Goal: Task Accomplishment & Management: Complete application form

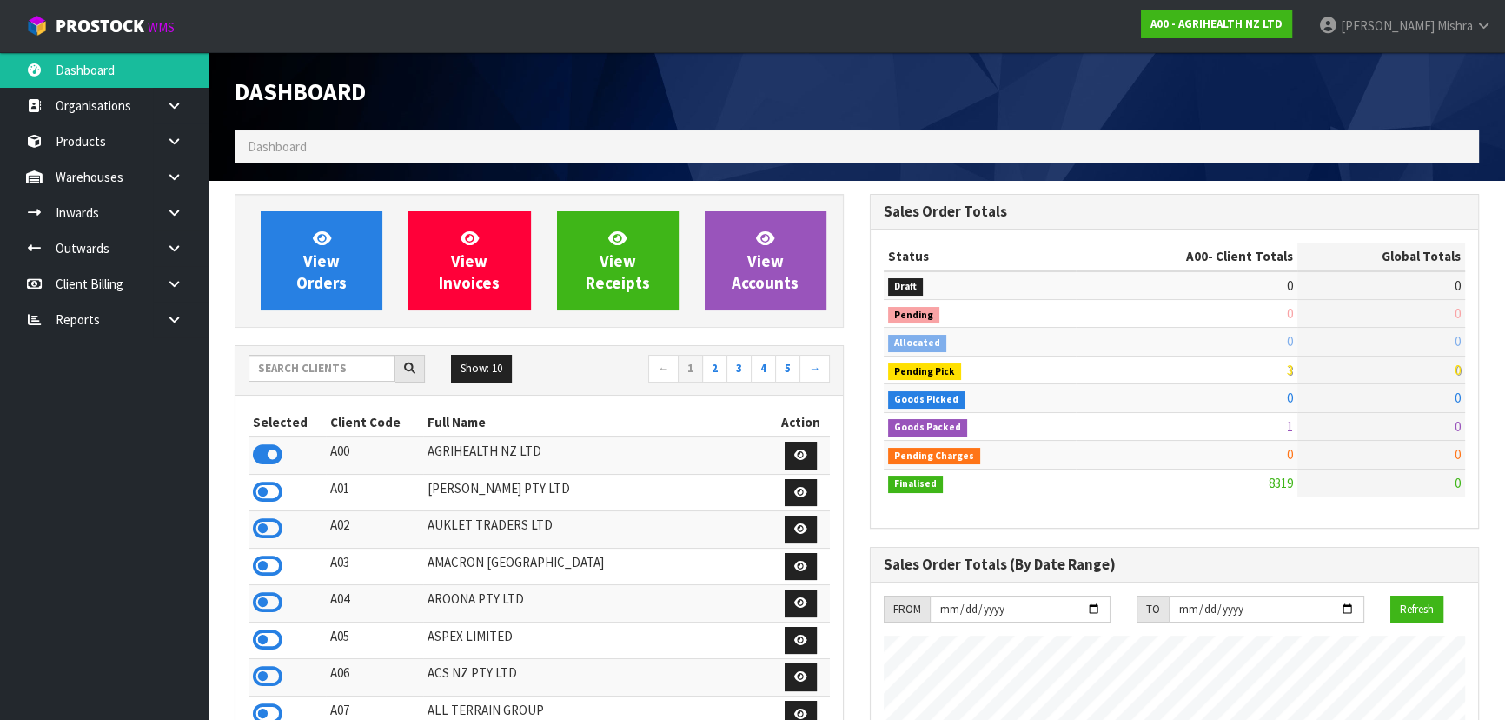
scroll to position [1314, 635]
click at [334, 365] on input "text" at bounding box center [322, 368] width 147 height 27
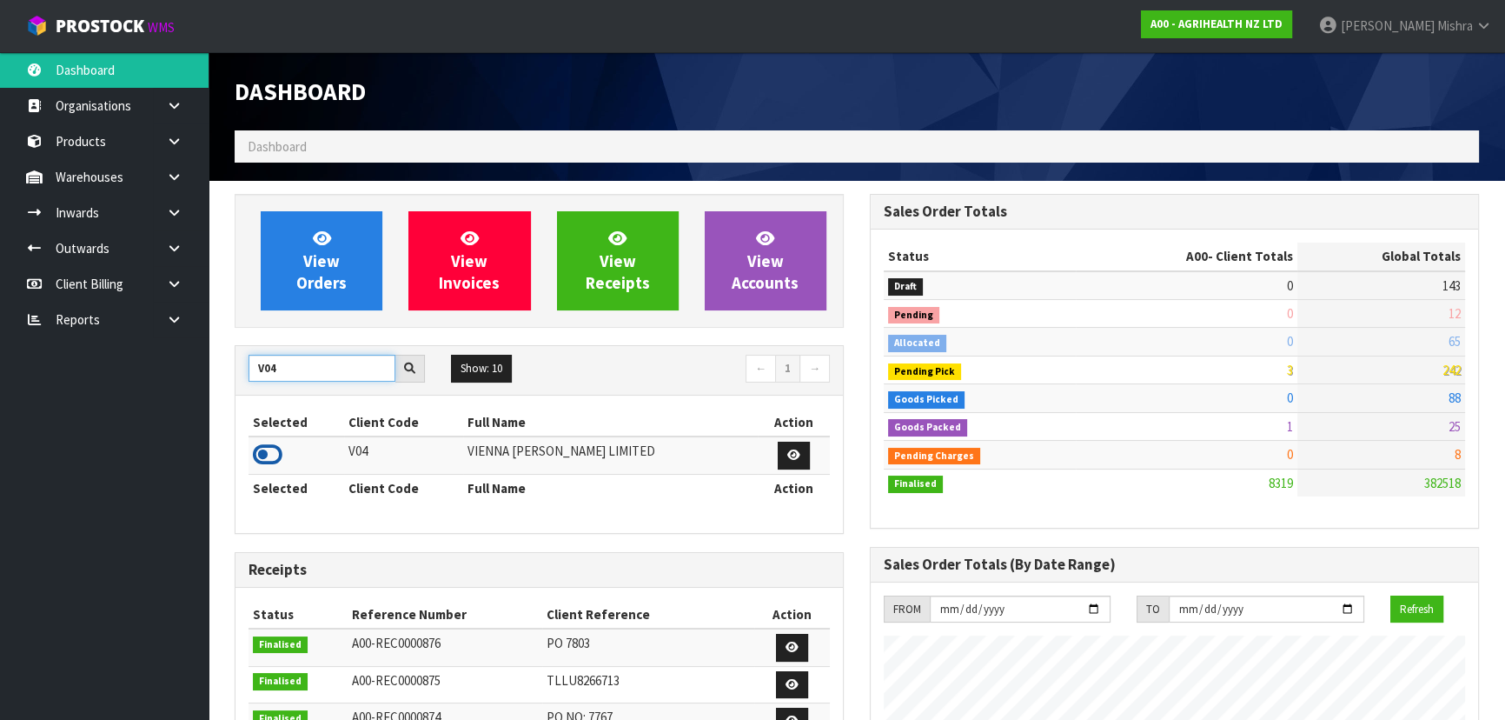
type input "V04"
click at [278, 457] on icon at bounding box center [268, 455] width 30 height 26
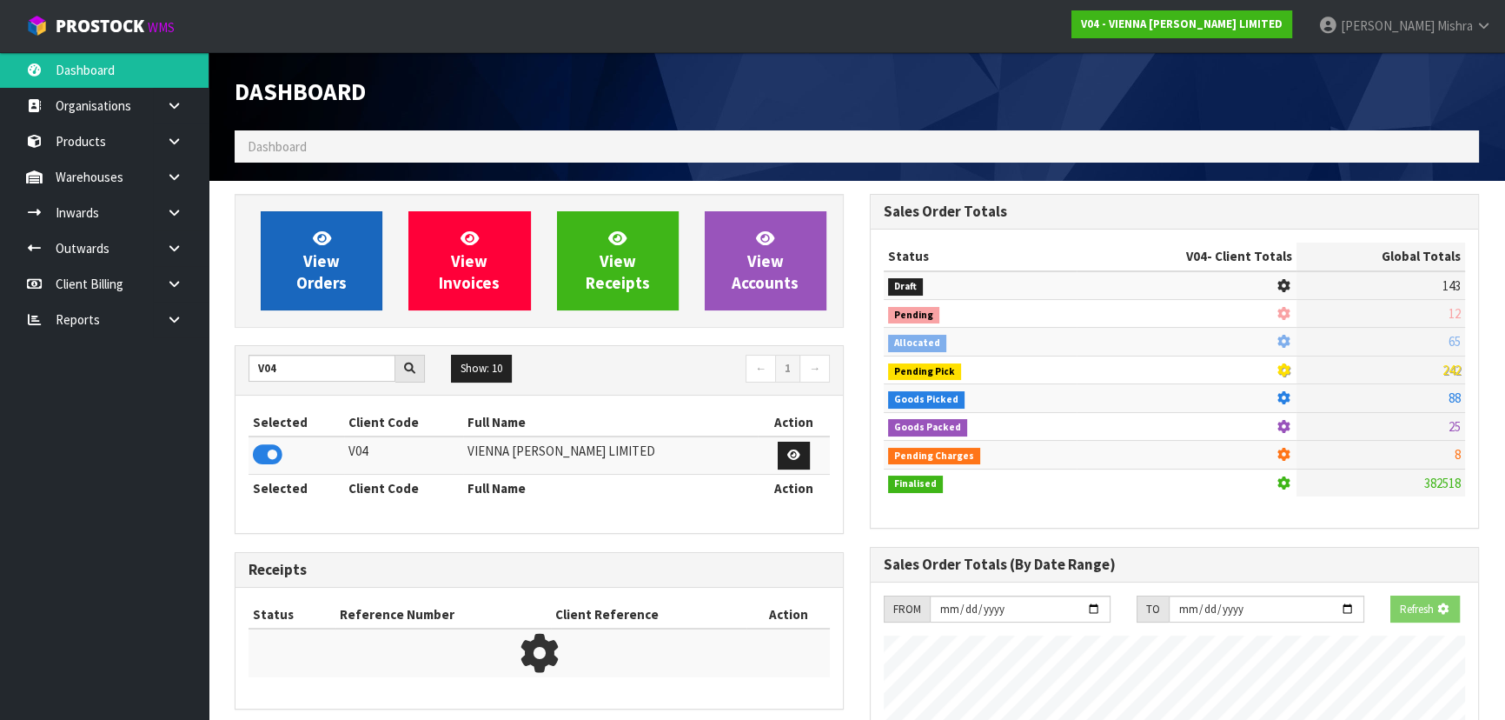
scroll to position [1082, 635]
click at [306, 243] on link "View Orders" at bounding box center [322, 260] width 122 height 99
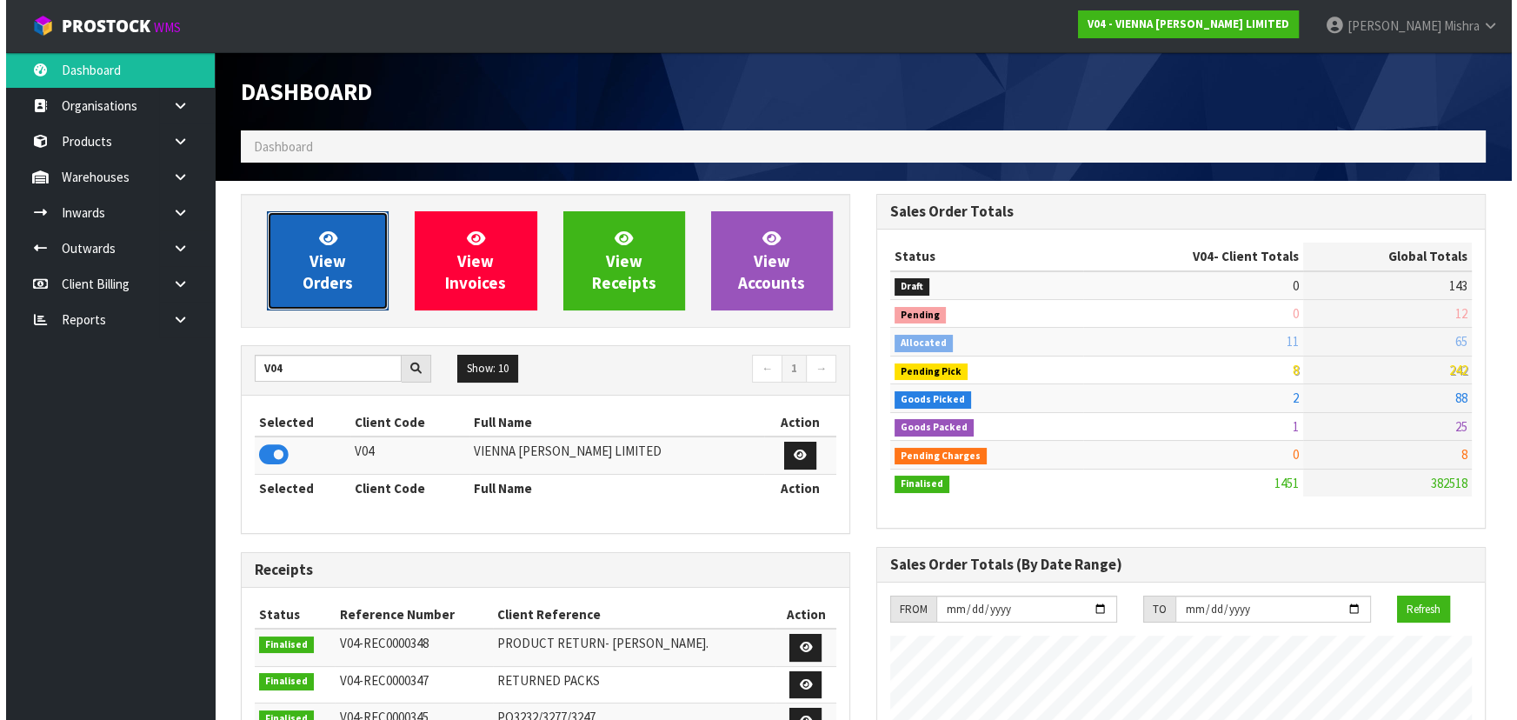
scroll to position [1388, 635]
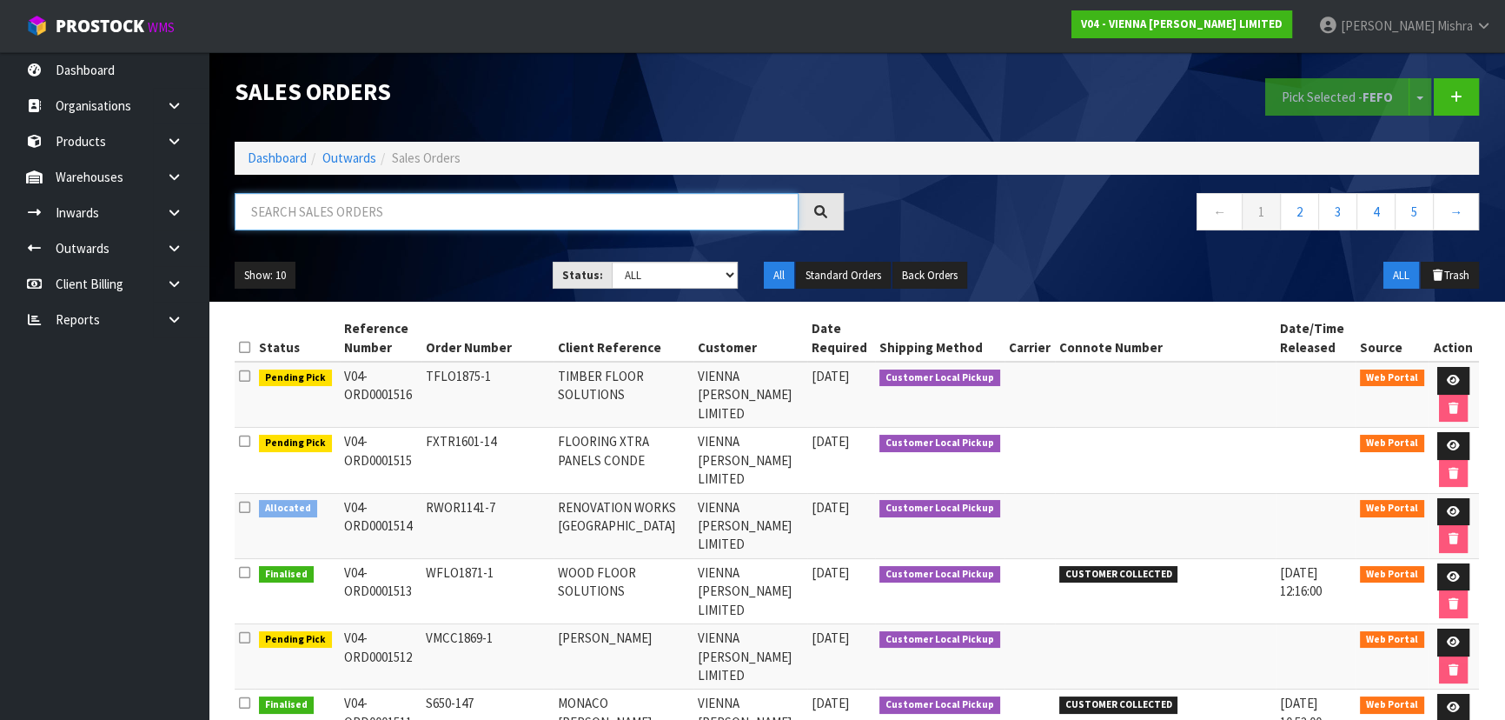
click at [628, 201] on input "text" at bounding box center [517, 211] width 564 height 37
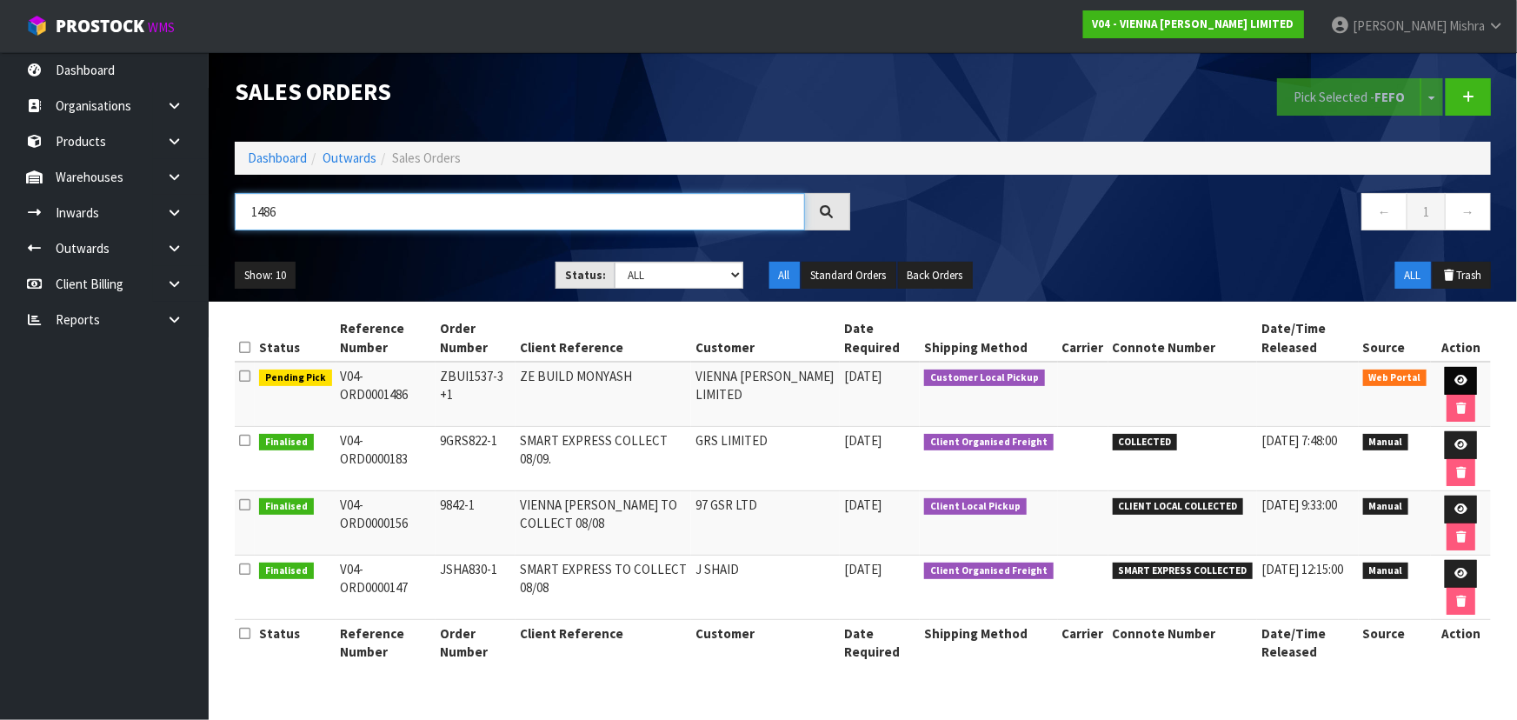
type input "1486"
click at [1462, 371] on link at bounding box center [1461, 381] width 32 height 28
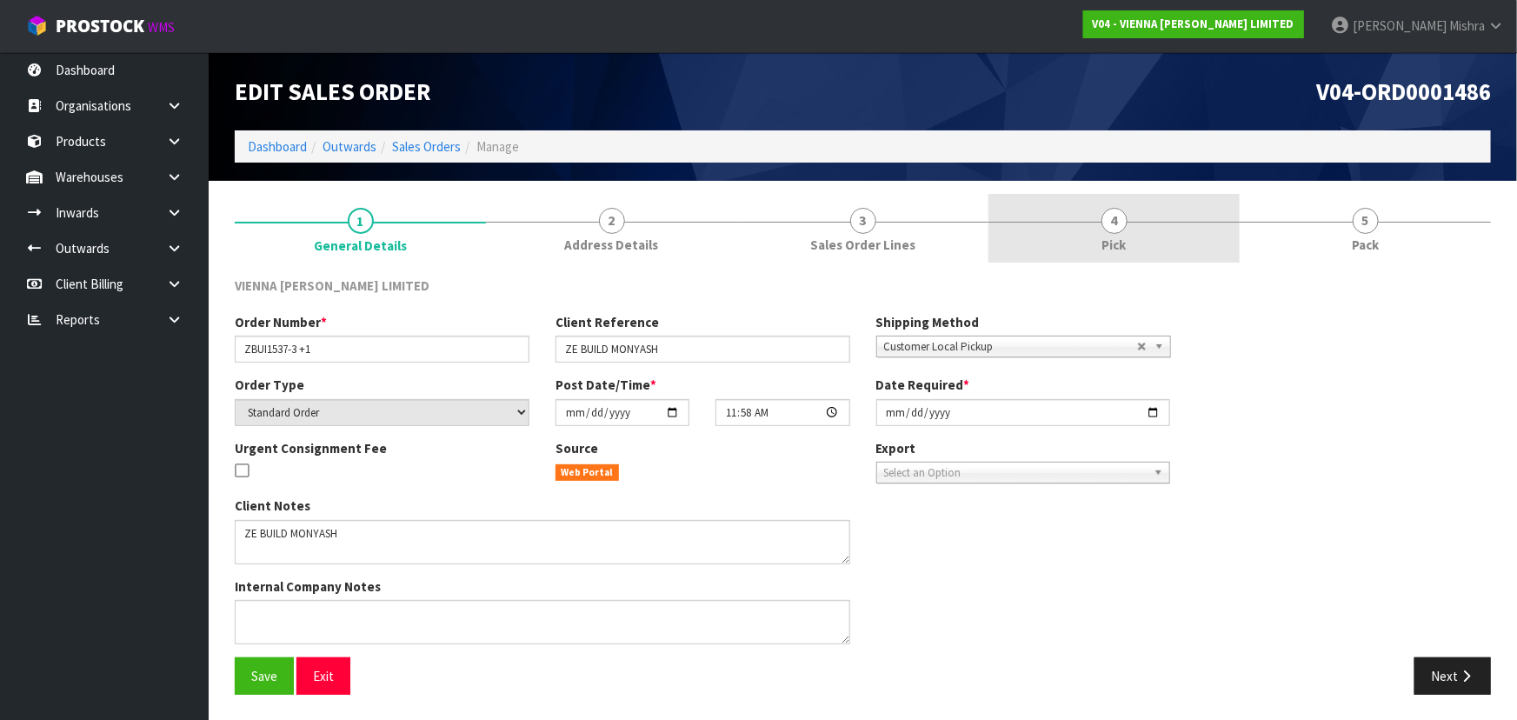
click at [1078, 246] on link "4 Pick" at bounding box center [1113, 228] width 251 height 69
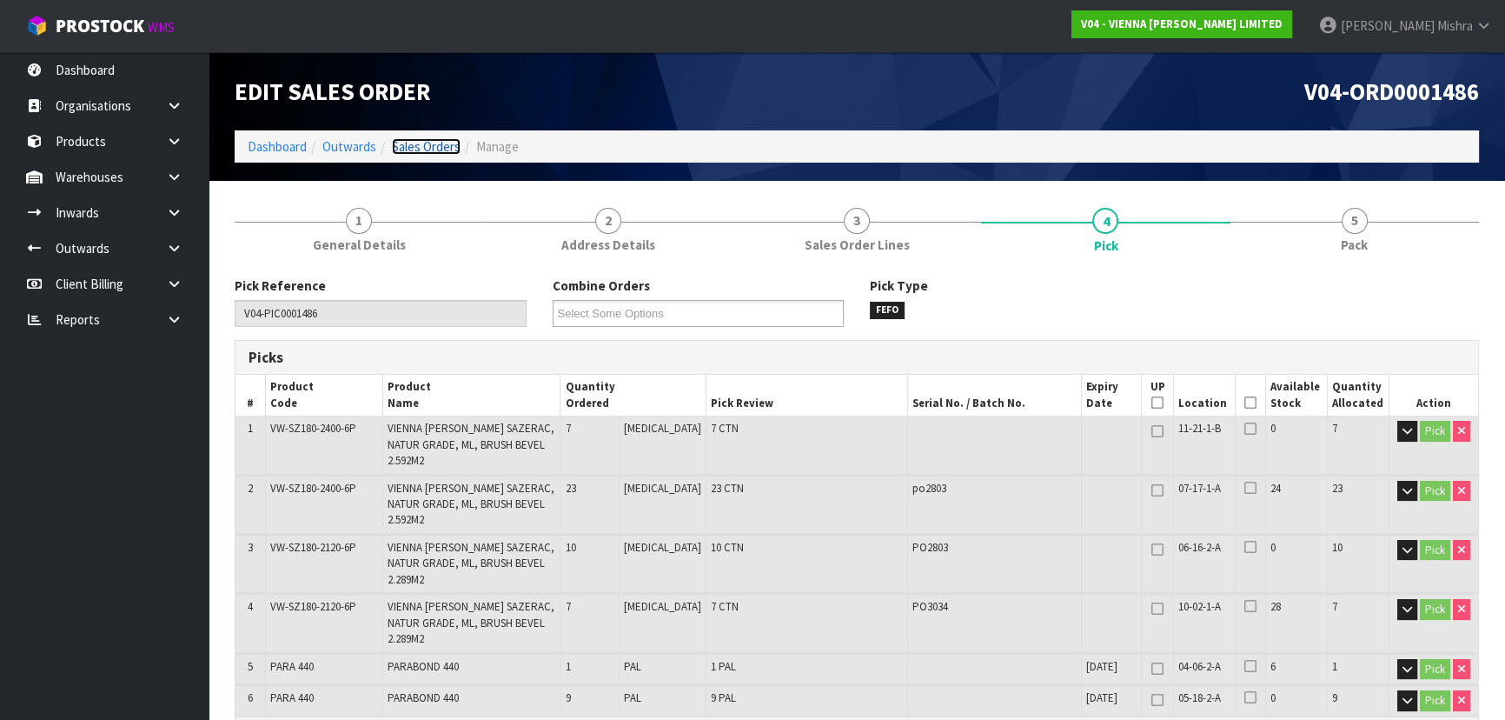
click at [422, 150] on link "Sales Orders" at bounding box center [426, 146] width 69 height 17
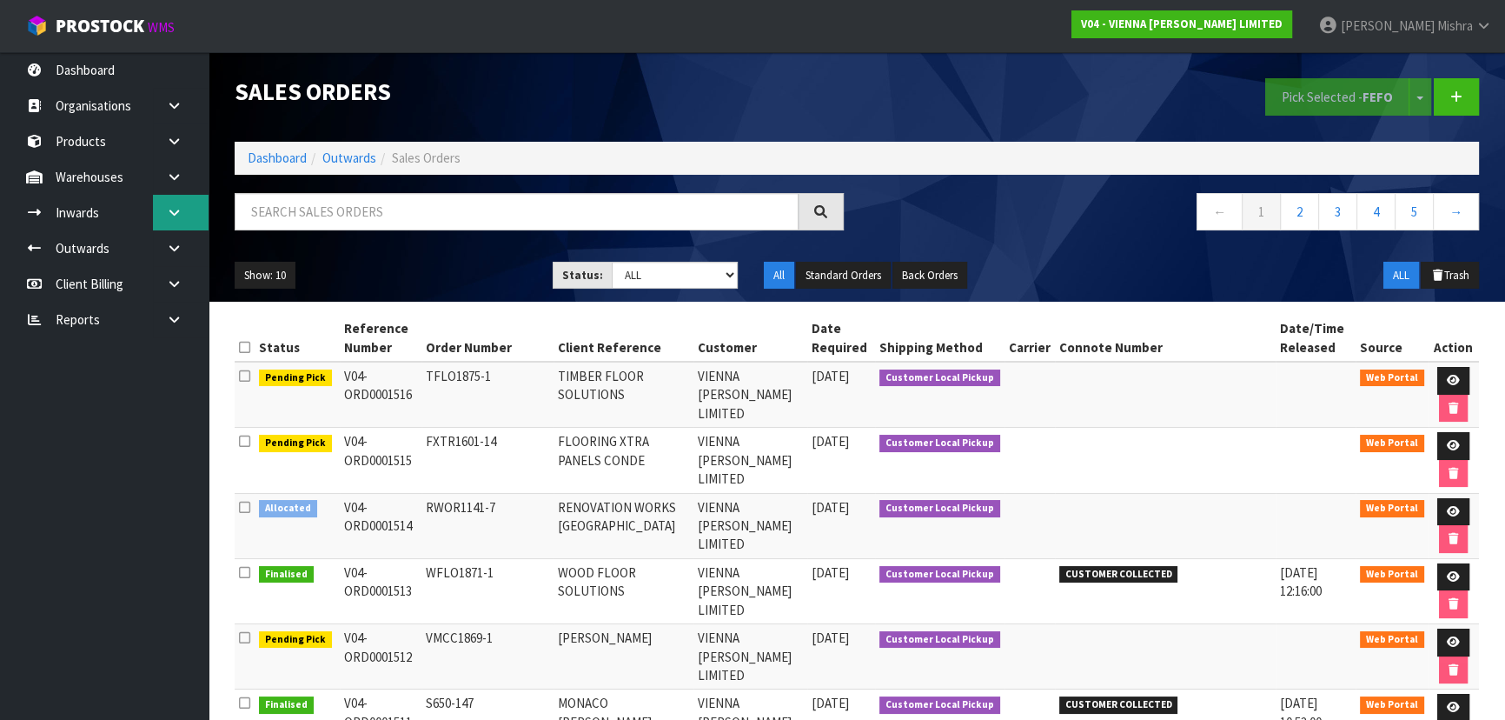
click at [166, 208] on icon at bounding box center [174, 212] width 17 height 13
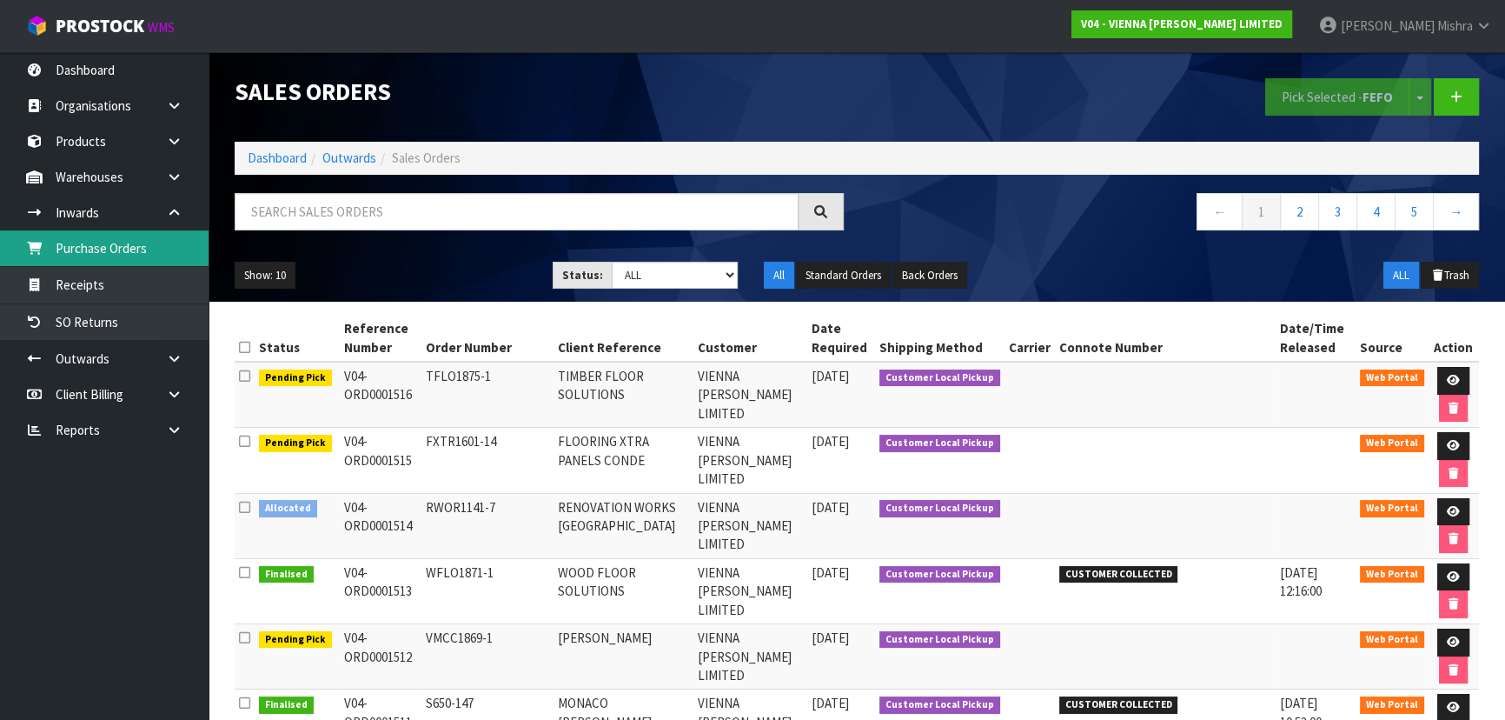
click at [135, 257] on link "Purchase Orders" at bounding box center [104, 248] width 209 height 36
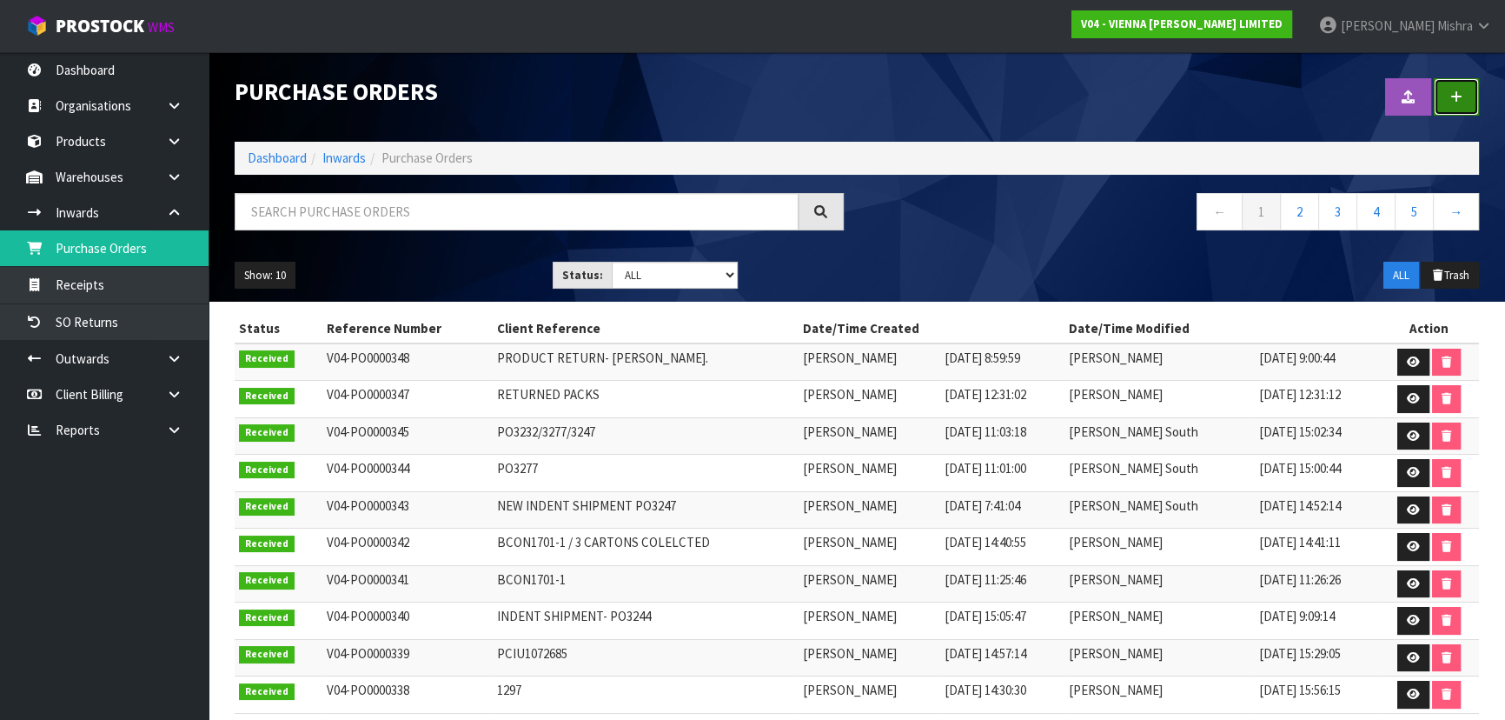
click at [1452, 108] on link at bounding box center [1456, 96] width 45 height 37
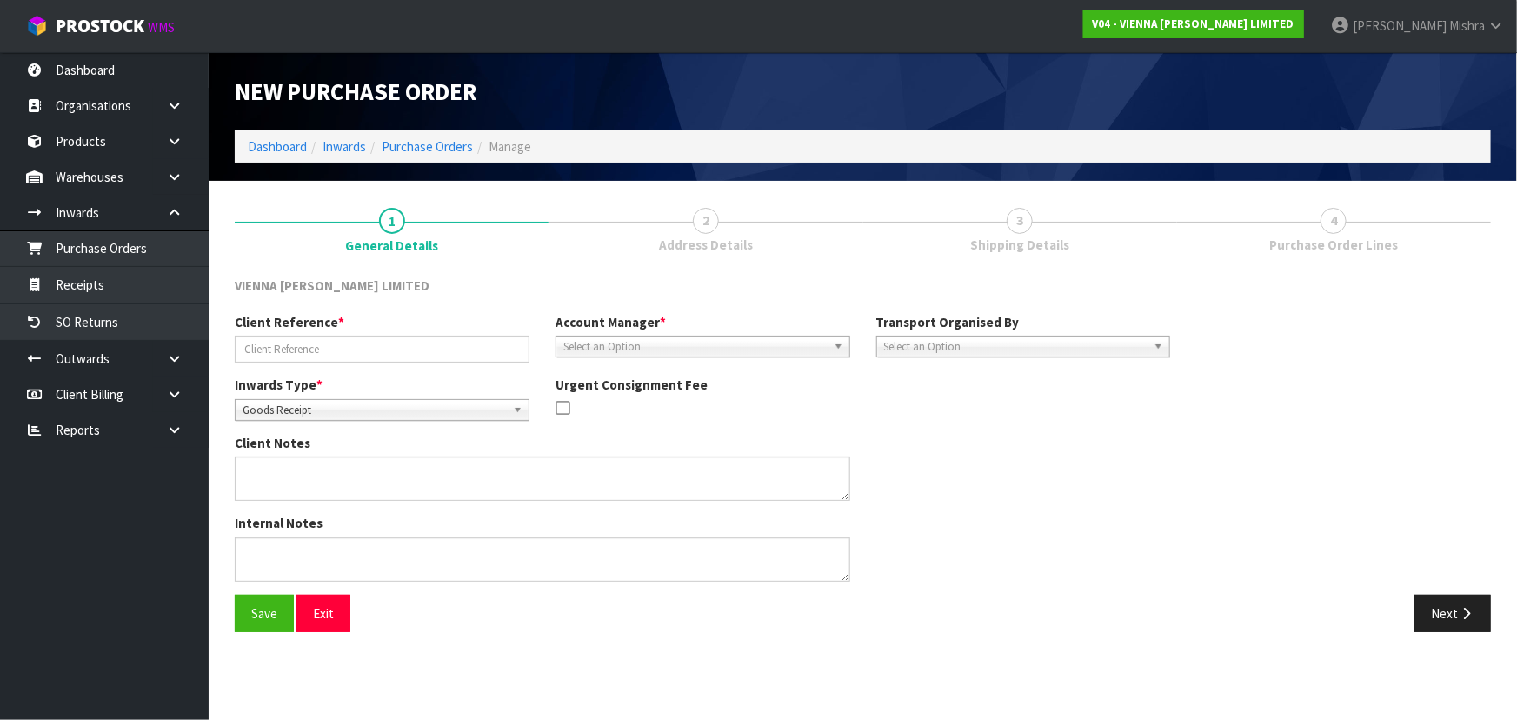
click at [475, 367] on div "Client Reference * Account Manager * [PERSON_NAME] [PERSON_NAME] [PERSON_NAME] …" at bounding box center [702, 344] width 961 height 63
click at [476, 355] on input "text" at bounding box center [382, 349] width 295 height 27
click at [508, 351] on input "text" at bounding box center [382, 349] width 295 height 27
paste input "PRODUCT RETURN"
type input "PRODUCT RETURN"
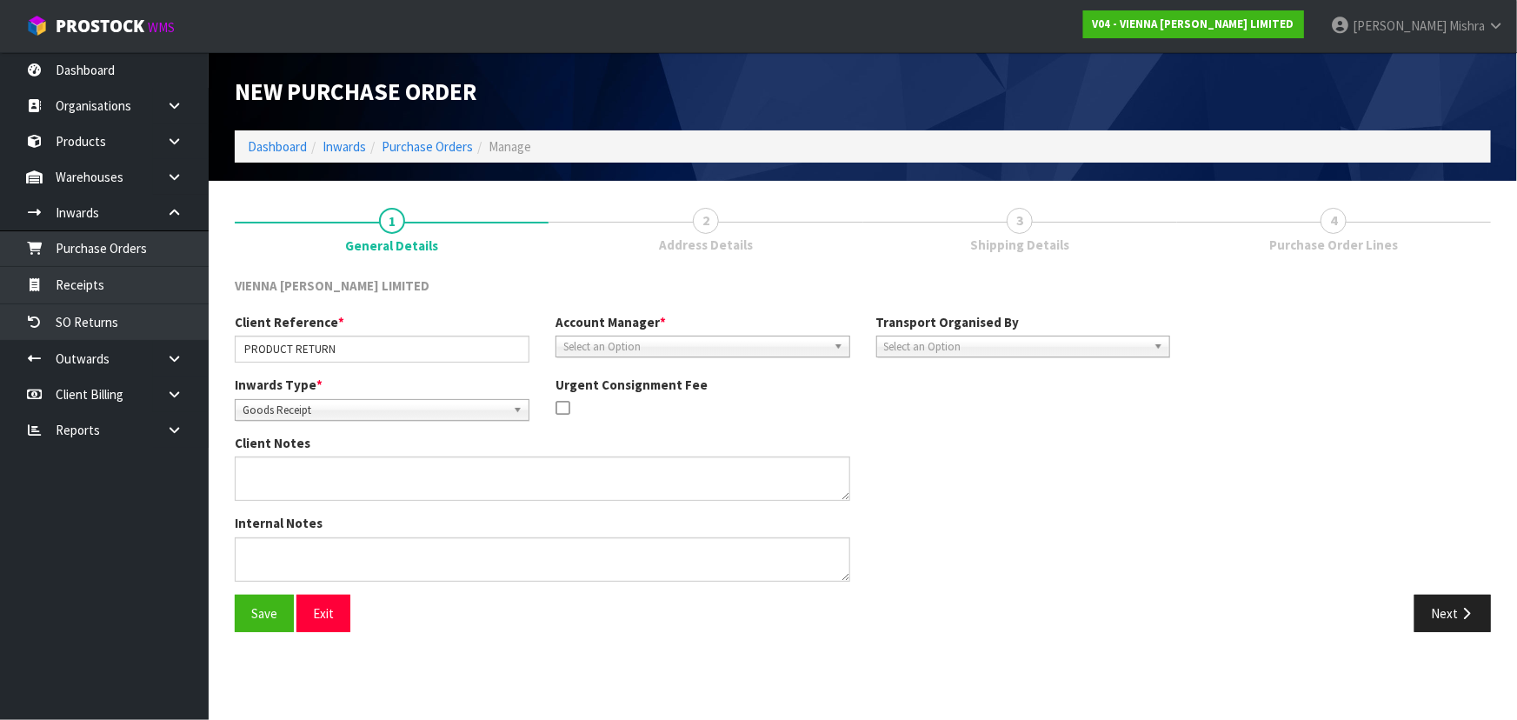
click at [527, 649] on section "1 General Details 2 Address Details 3 Shipping Details 4 Purchase Order Lines V…" at bounding box center [863, 419] width 1308 height 477
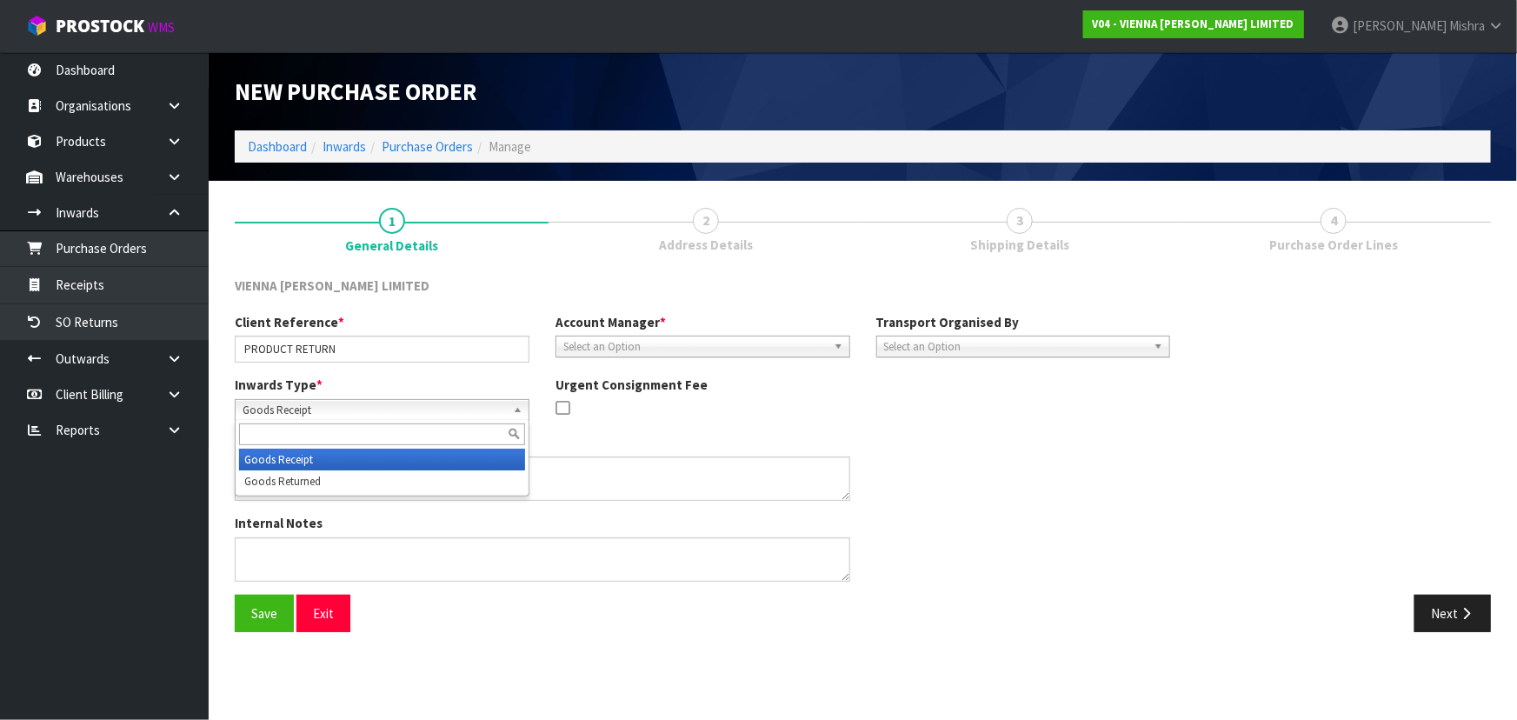
click at [435, 407] on span "Goods Receipt" at bounding box center [374, 410] width 263 height 21
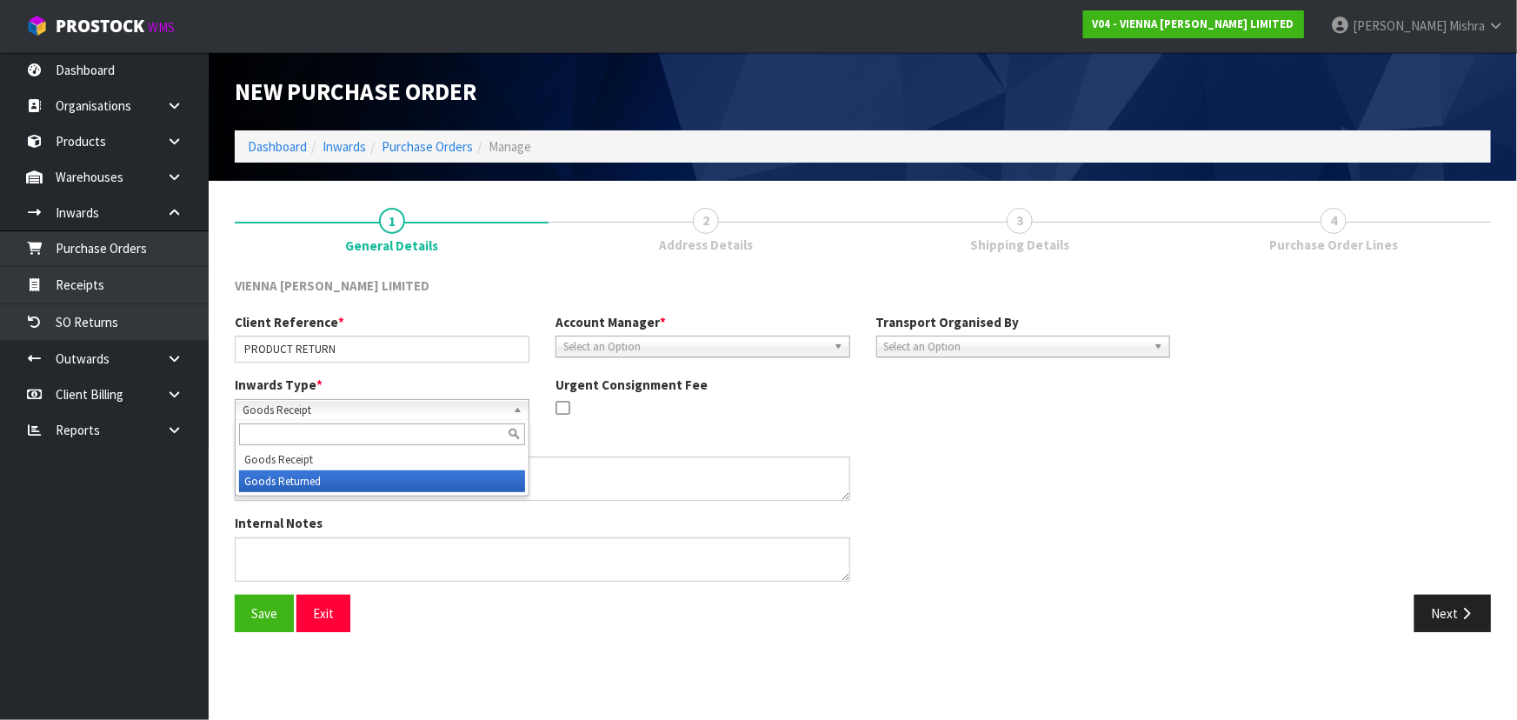
click at [414, 479] on li "Goods Returned" at bounding box center [382, 481] width 286 height 22
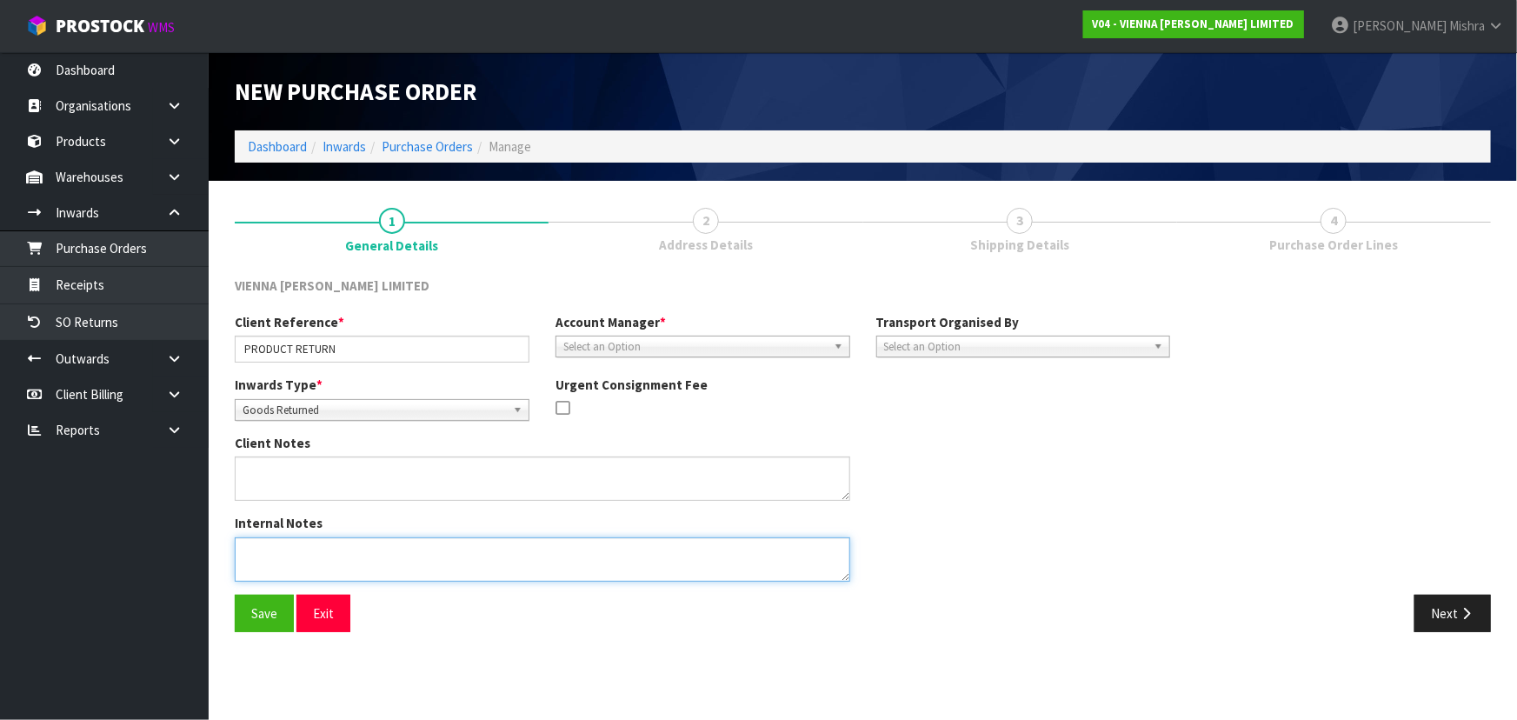
paste textarea "HI TEAM PRODUCT RETURN, [PERSON_NAME] WILL DELIVER THIS BACK THIS WEEK, PLEASE …"
click at [264, 567] on textarea at bounding box center [542, 559] width 615 height 44
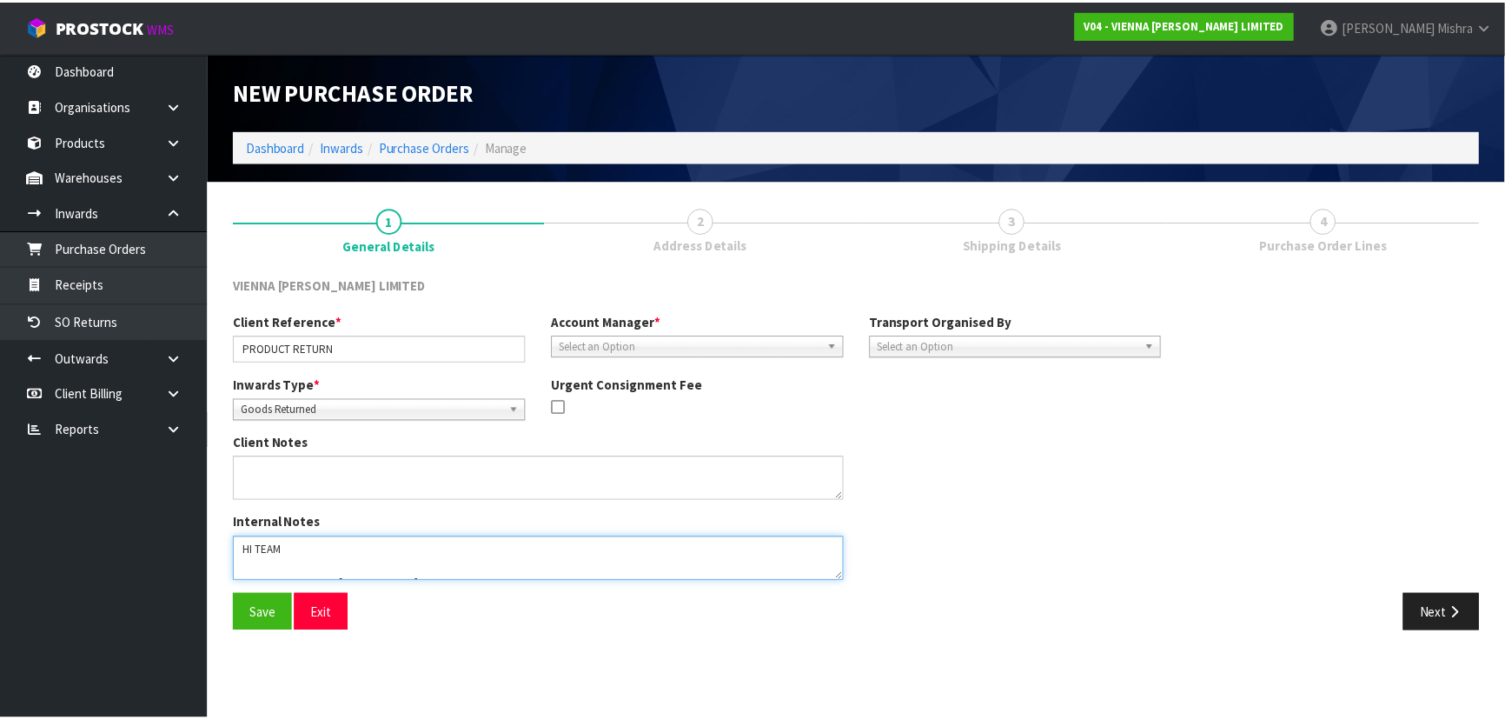
scroll to position [10, 0]
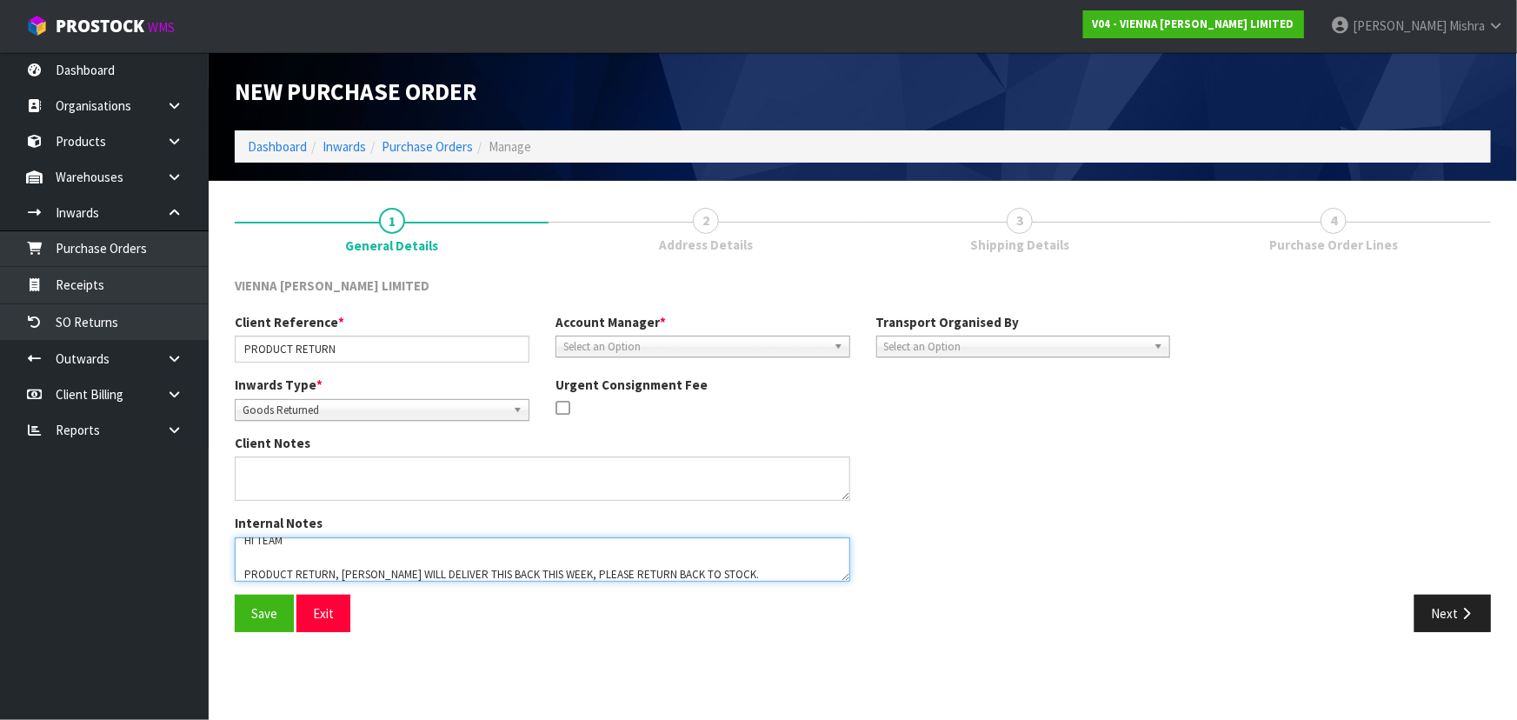
type textarea "HI TEAM PRODUCT RETURN, [PERSON_NAME] WILL DELIVER THIS BACK THIS WEEK, PLEASE …"
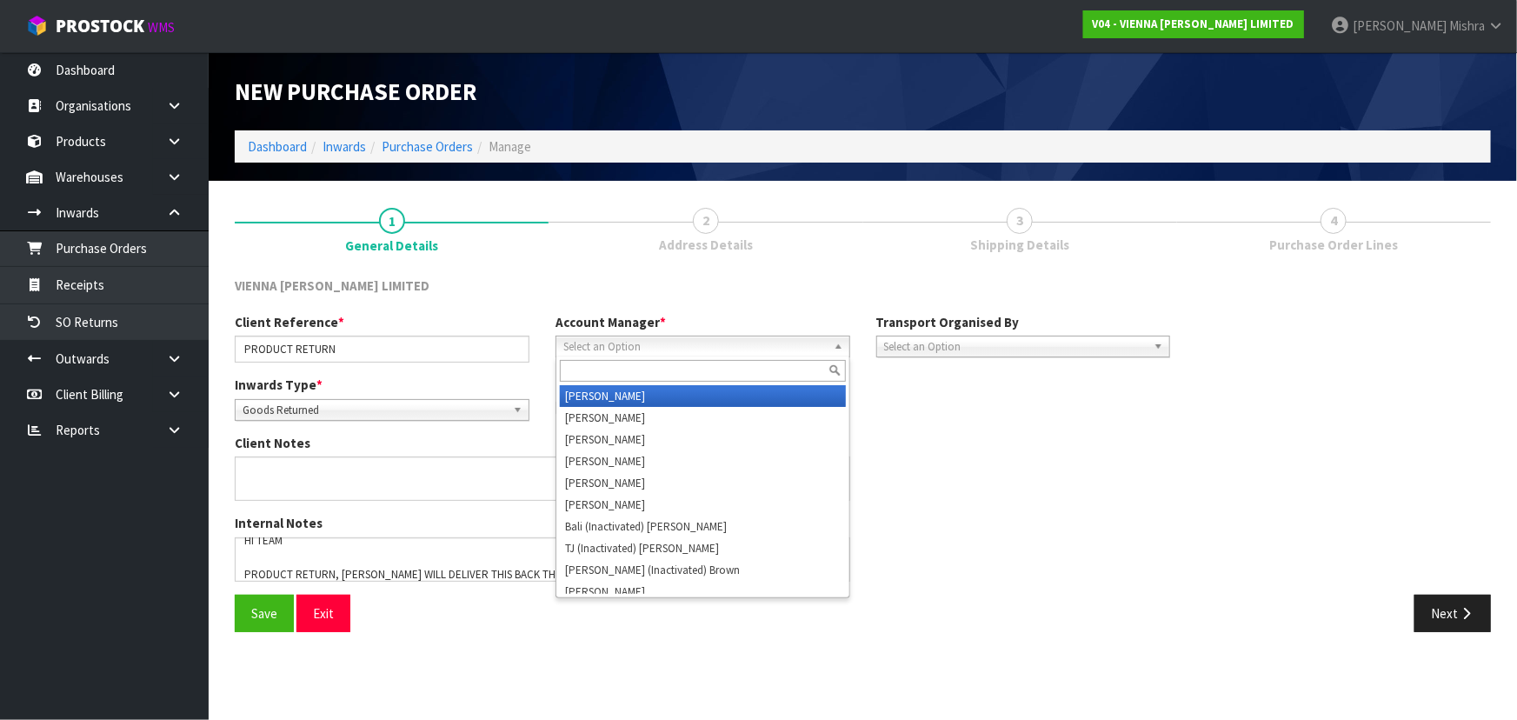
click at [654, 349] on span "Select an Option" at bounding box center [694, 346] width 263 height 21
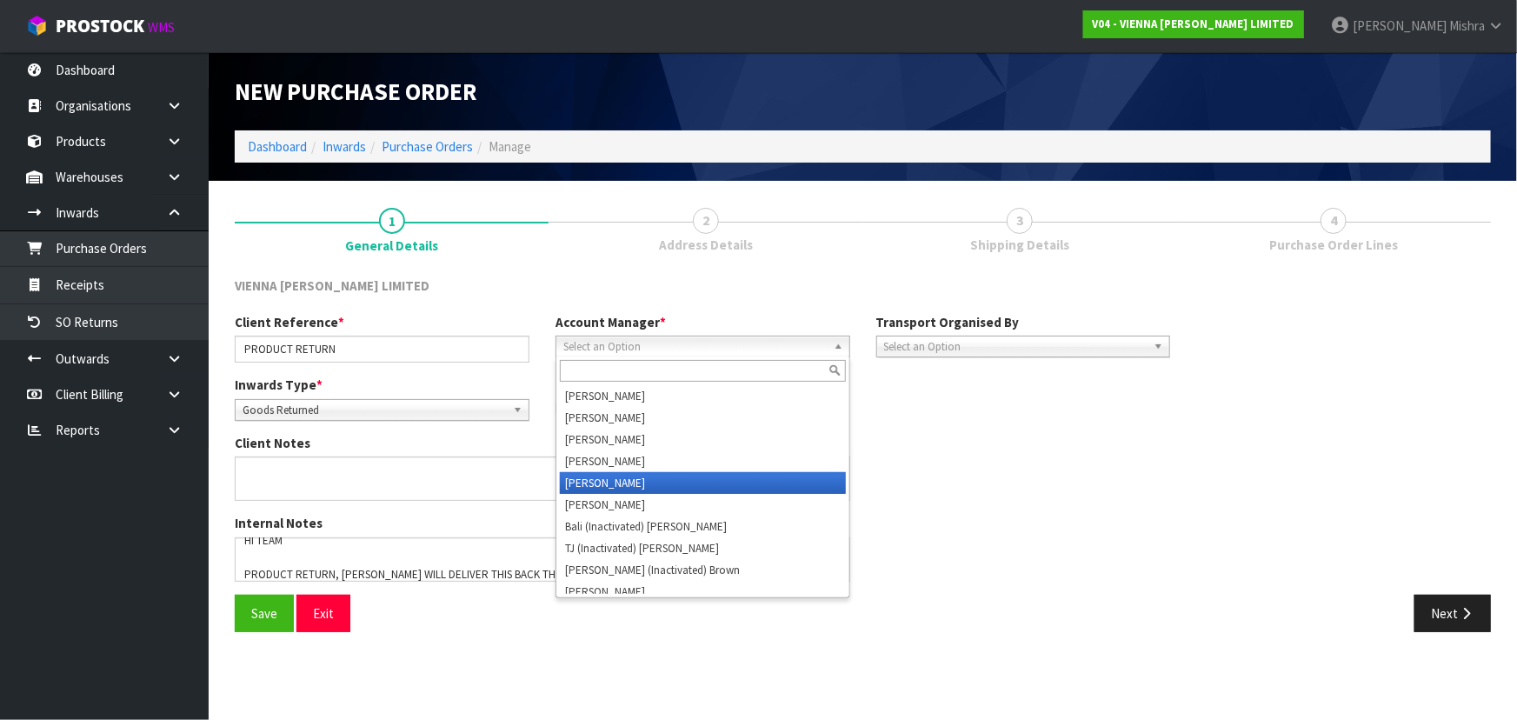
click at [683, 482] on li "[PERSON_NAME]" at bounding box center [703, 483] width 286 height 22
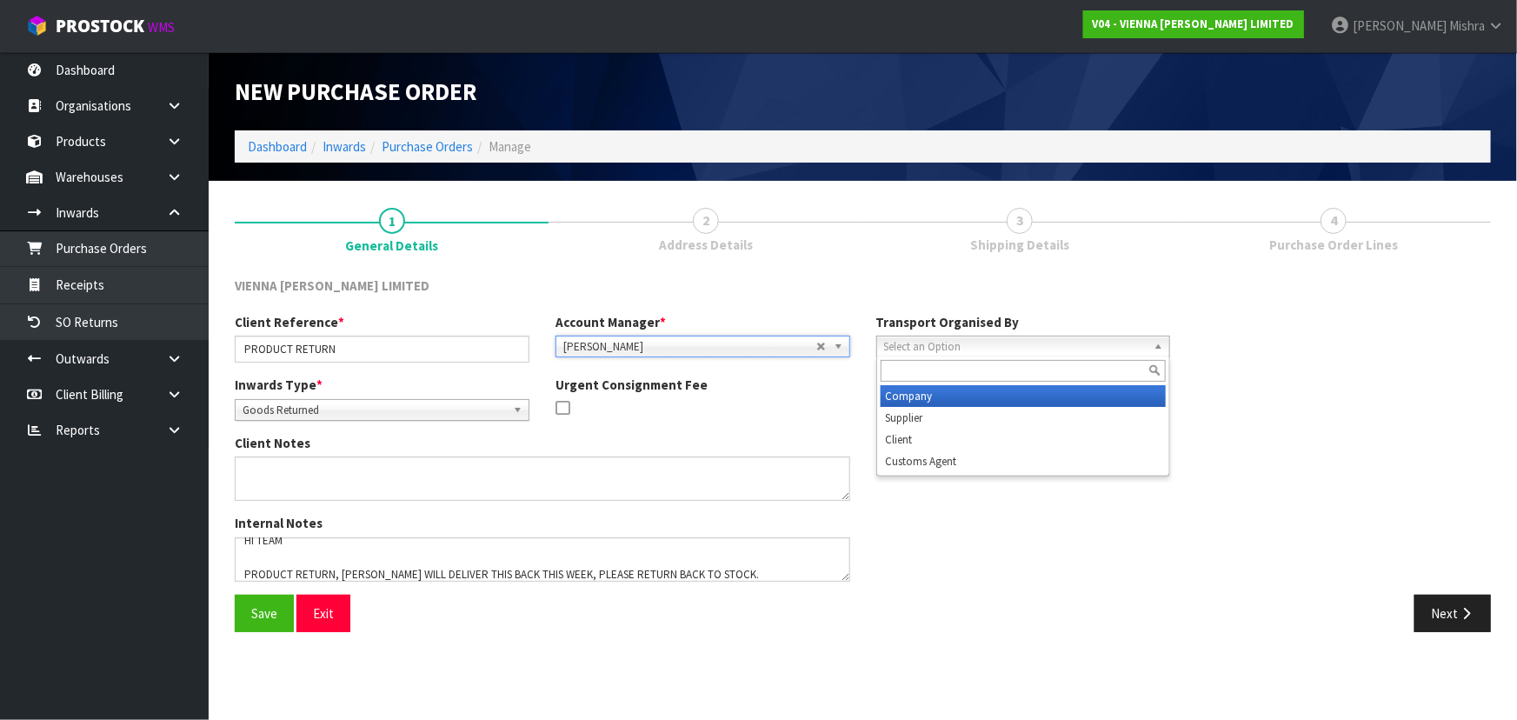
click at [967, 341] on span "Select an Option" at bounding box center [1015, 346] width 263 height 21
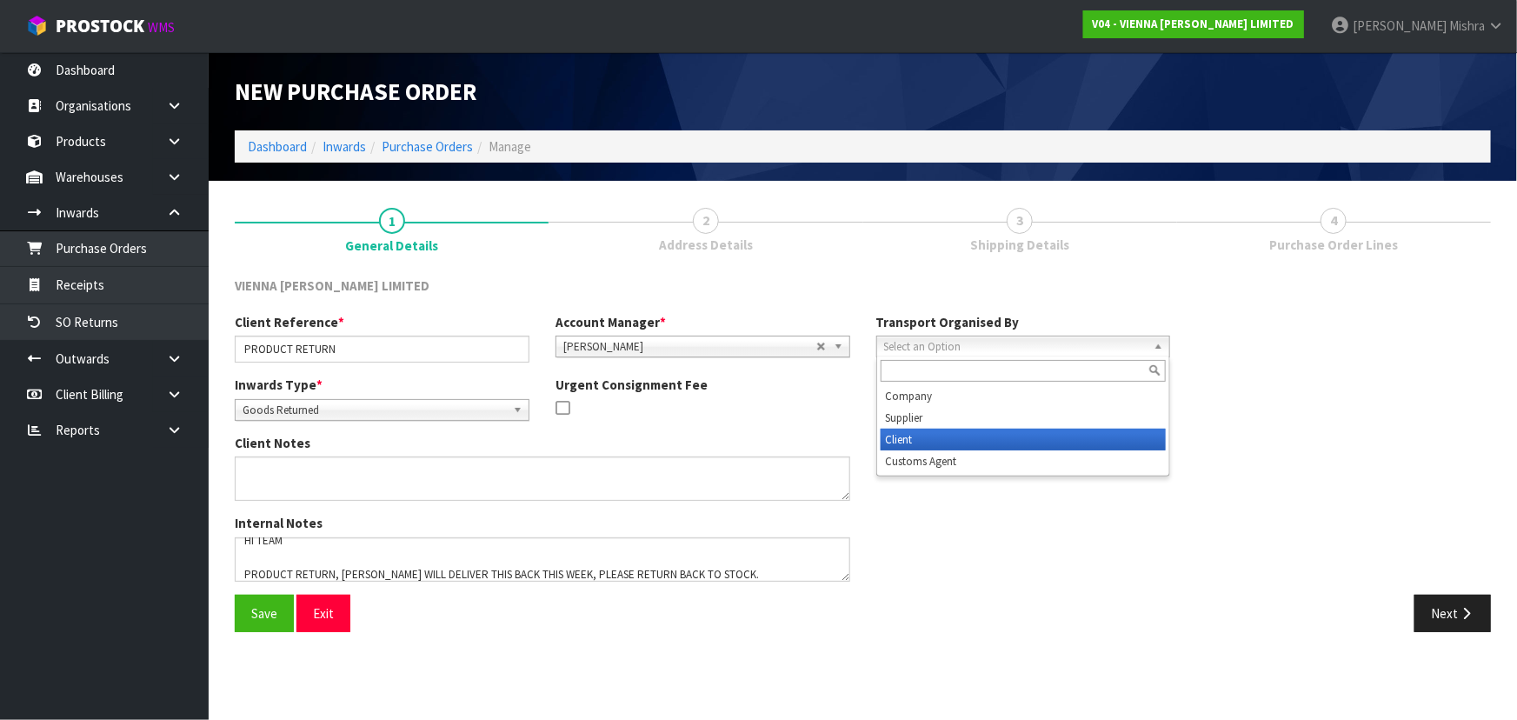
click at [963, 433] on li "Client" at bounding box center [1023, 440] width 286 height 22
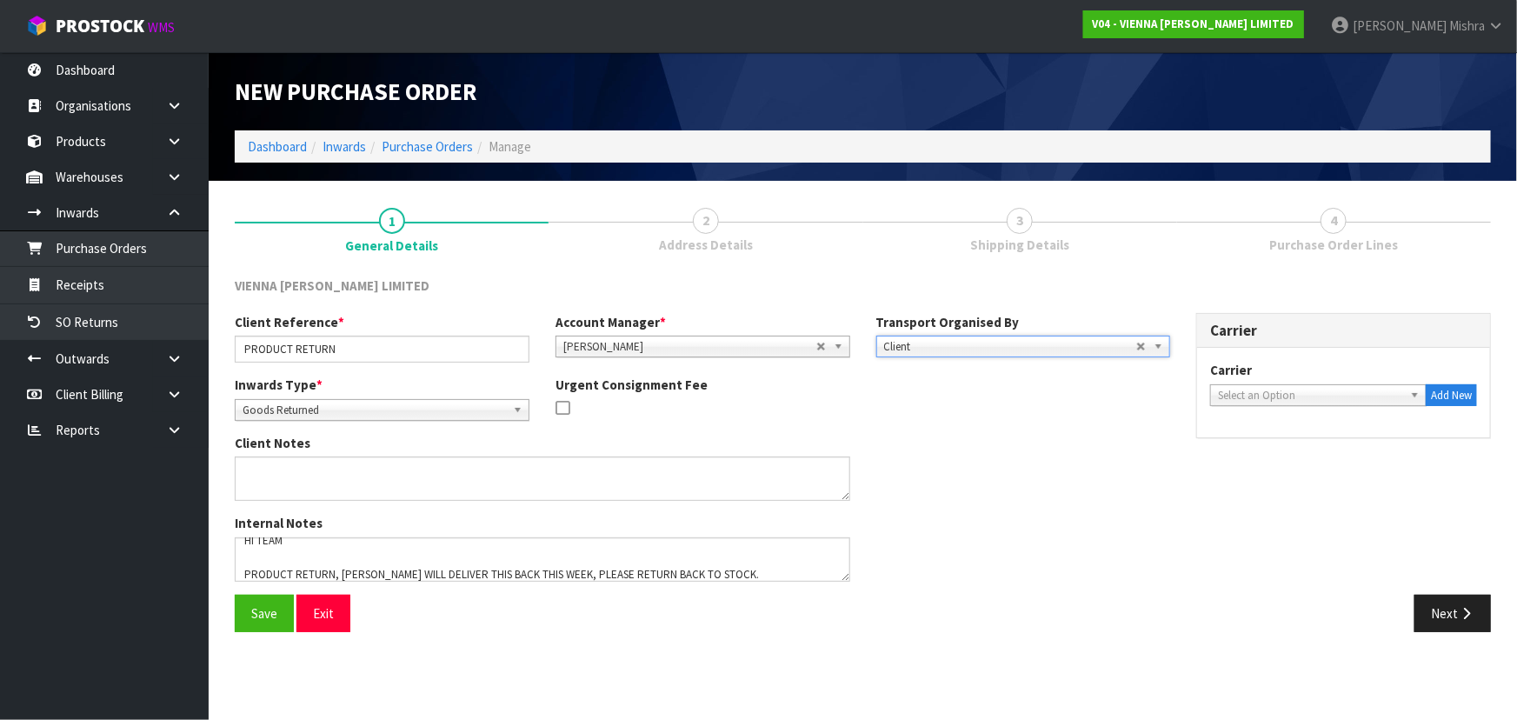
click at [1296, 396] on span "Select an Option" at bounding box center [1310, 395] width 185 height 21
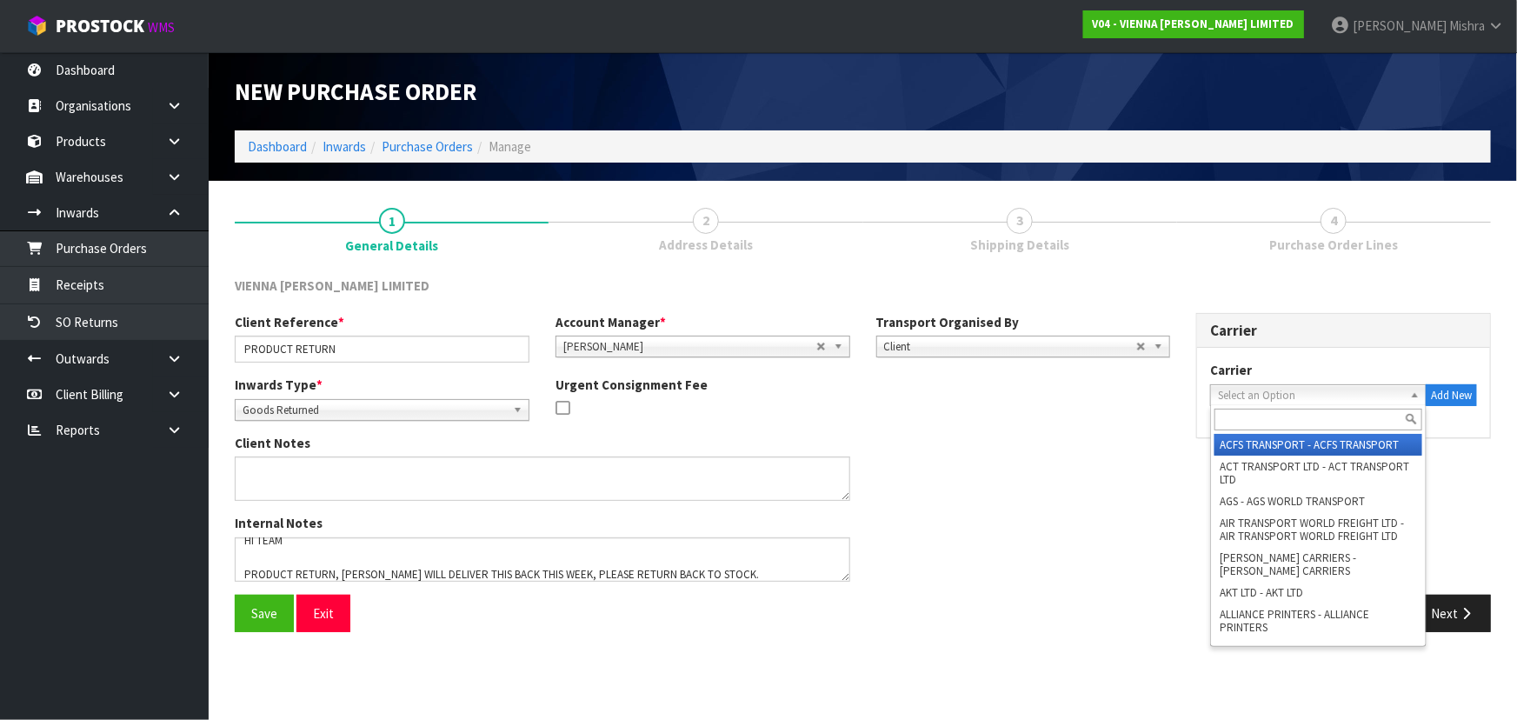
click at [1292, 415] on input "text" at bounding box center [1318, 420] width 208 height 22
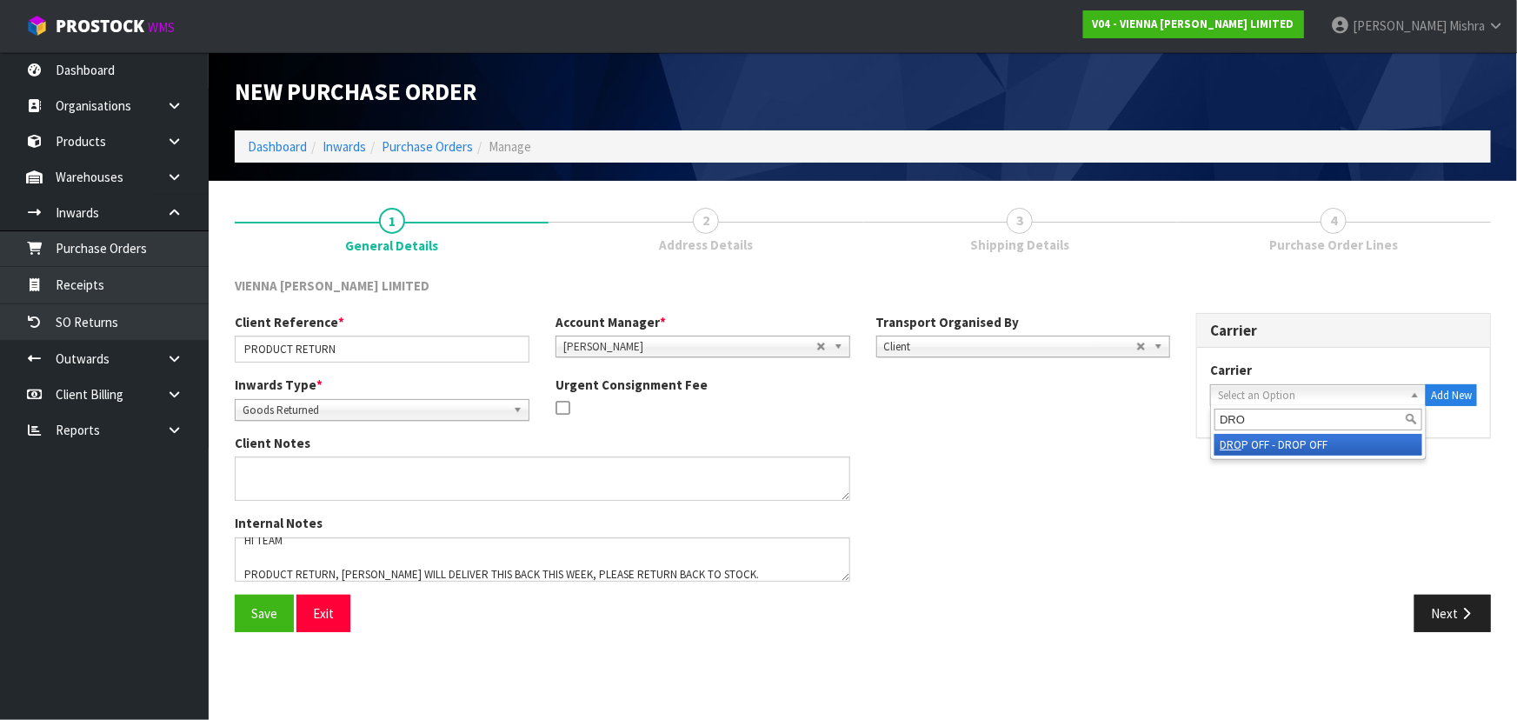
type input "DRO"
click at [1286, 446] on li "DRO P OFF - DROP OFF" at bounding box center [1318, 445] width 208 height 22
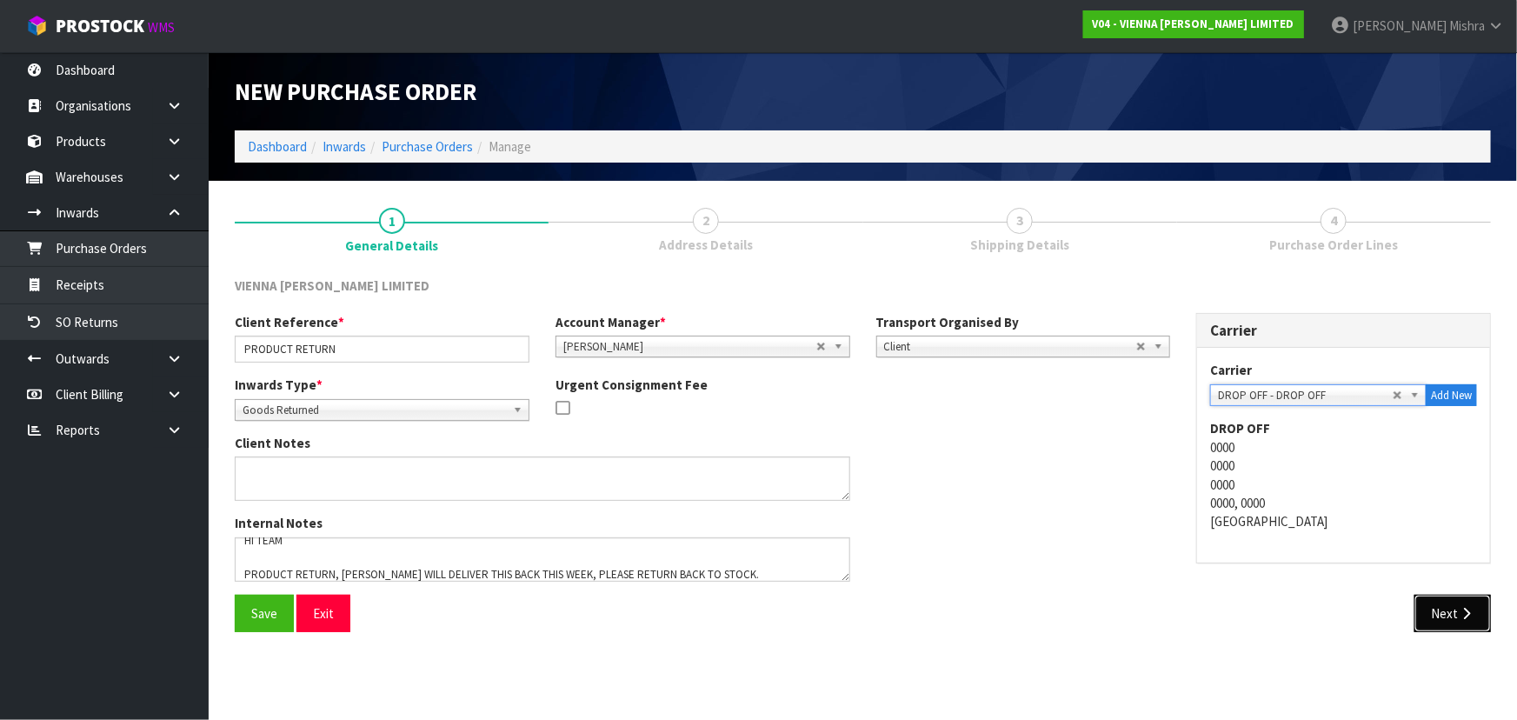
click at [1436, 603] on button "Next" at bounding box center [1452, 613] width 76 height 37
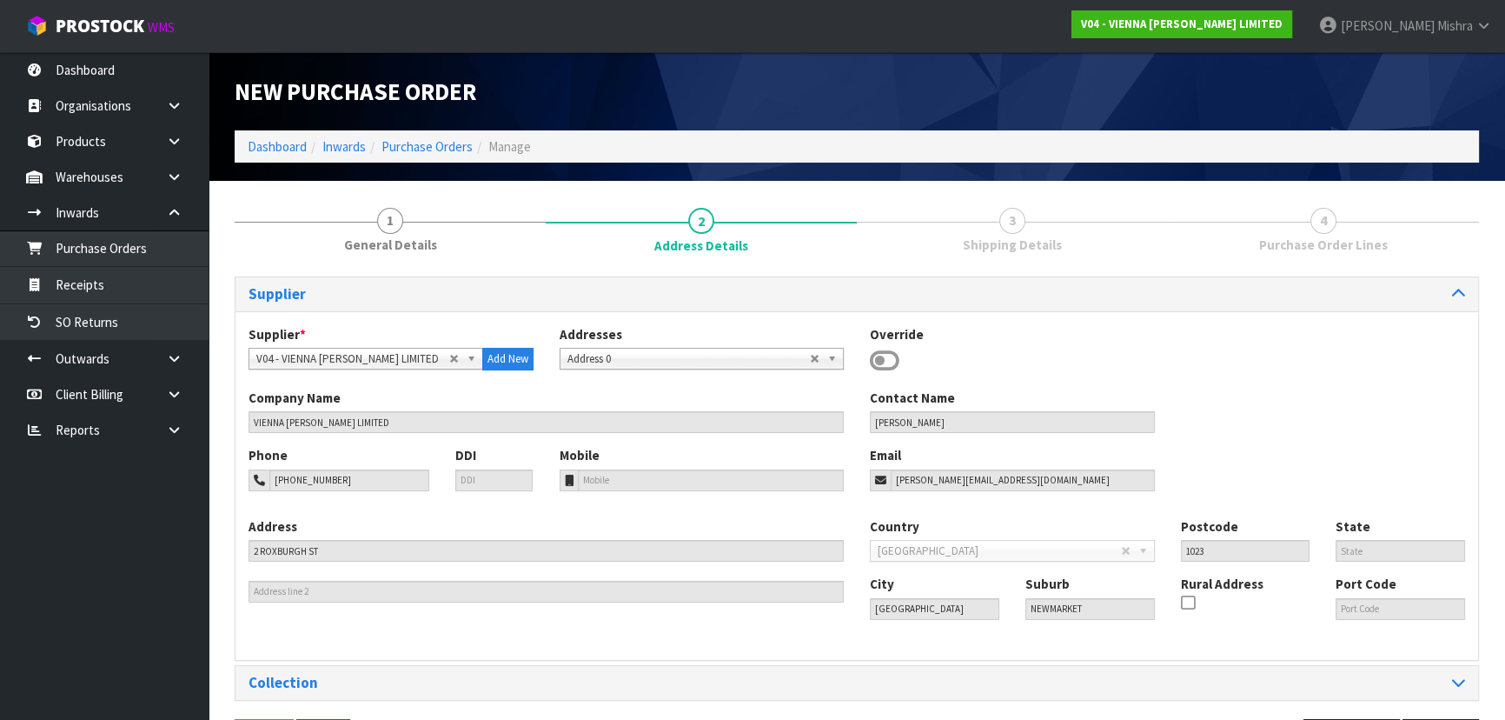
scroll to position [62, 0]
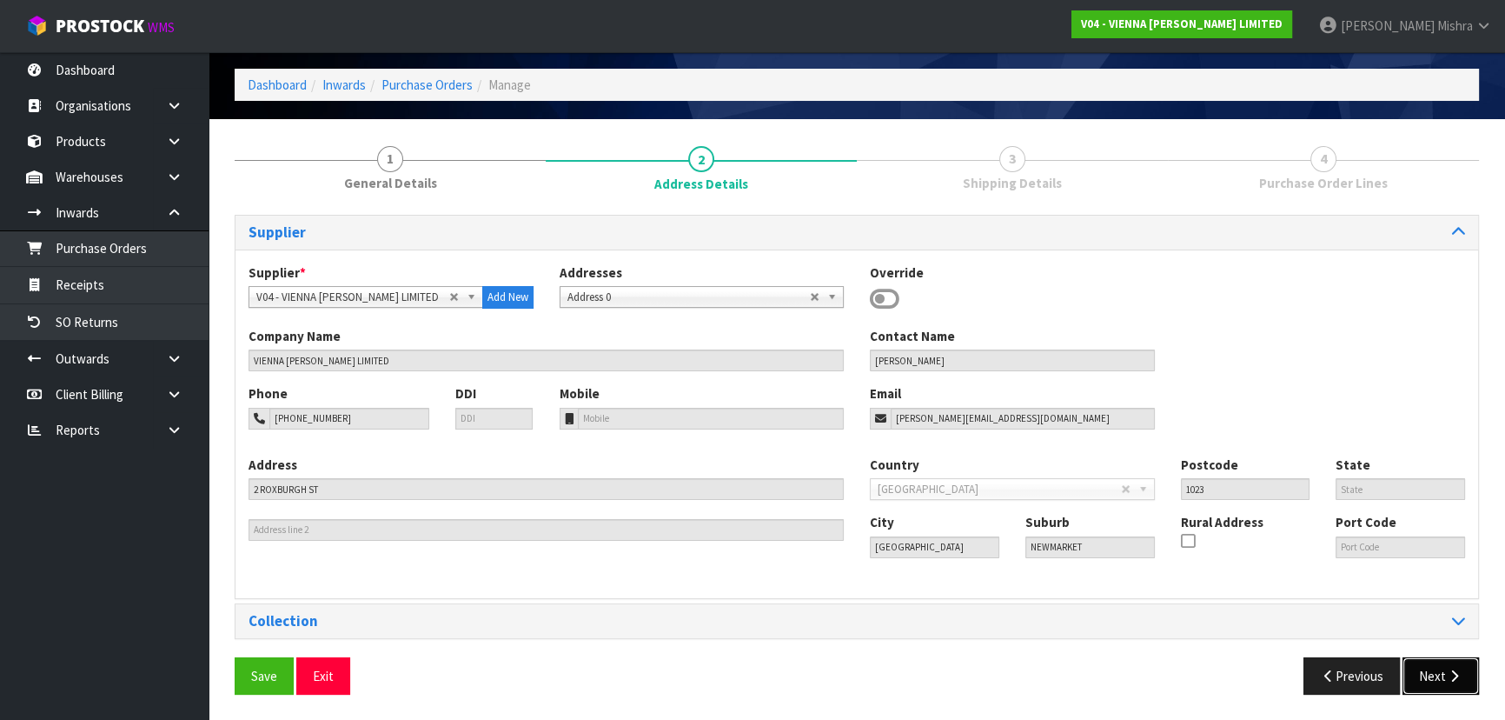
click at [1461, 687] on button "Next" at bounding box center [1441, 675] width 76 height 37
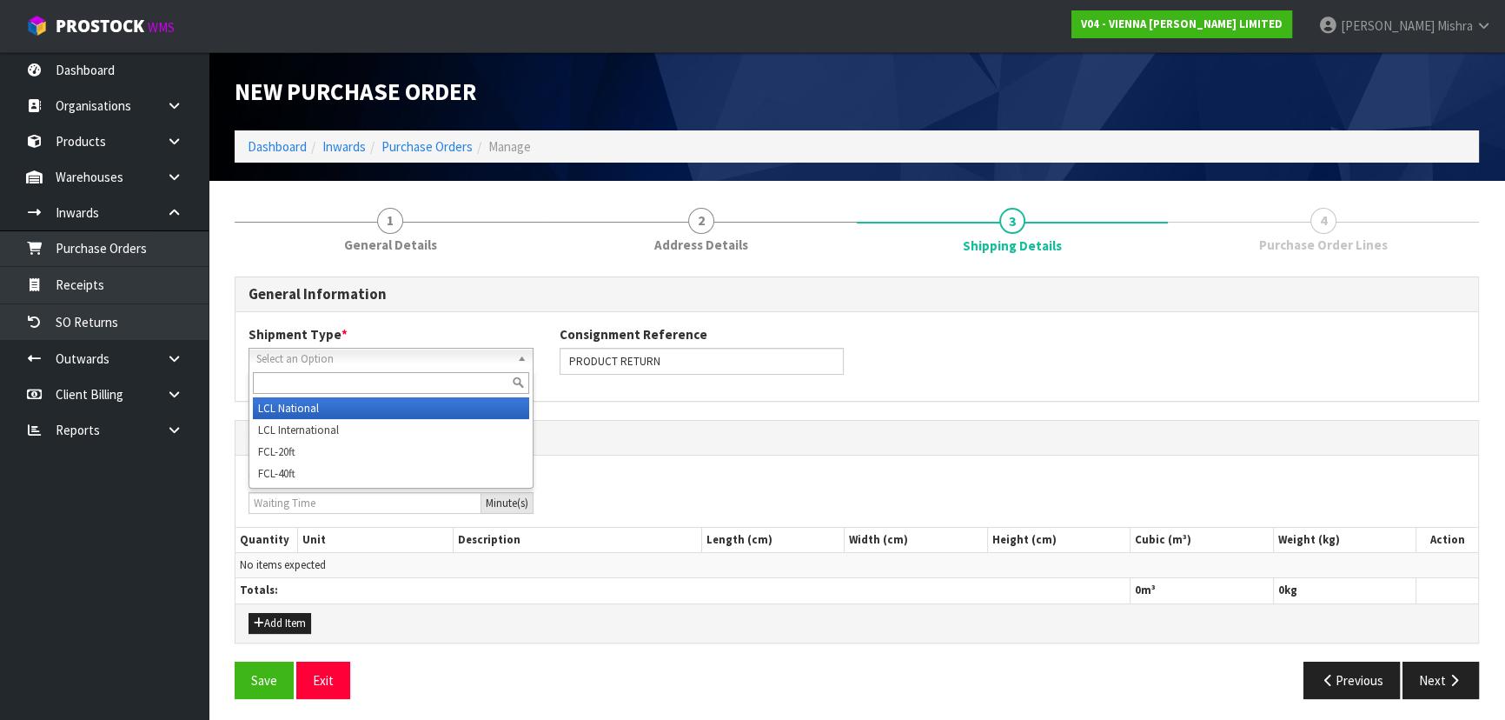
click at [420, 349] on span "Select an Option" at bounding box center [383, 359] width 254 height 21
click at [409, 408] on li "LCL National" at bounding box center [391, 408] width 276 height 22
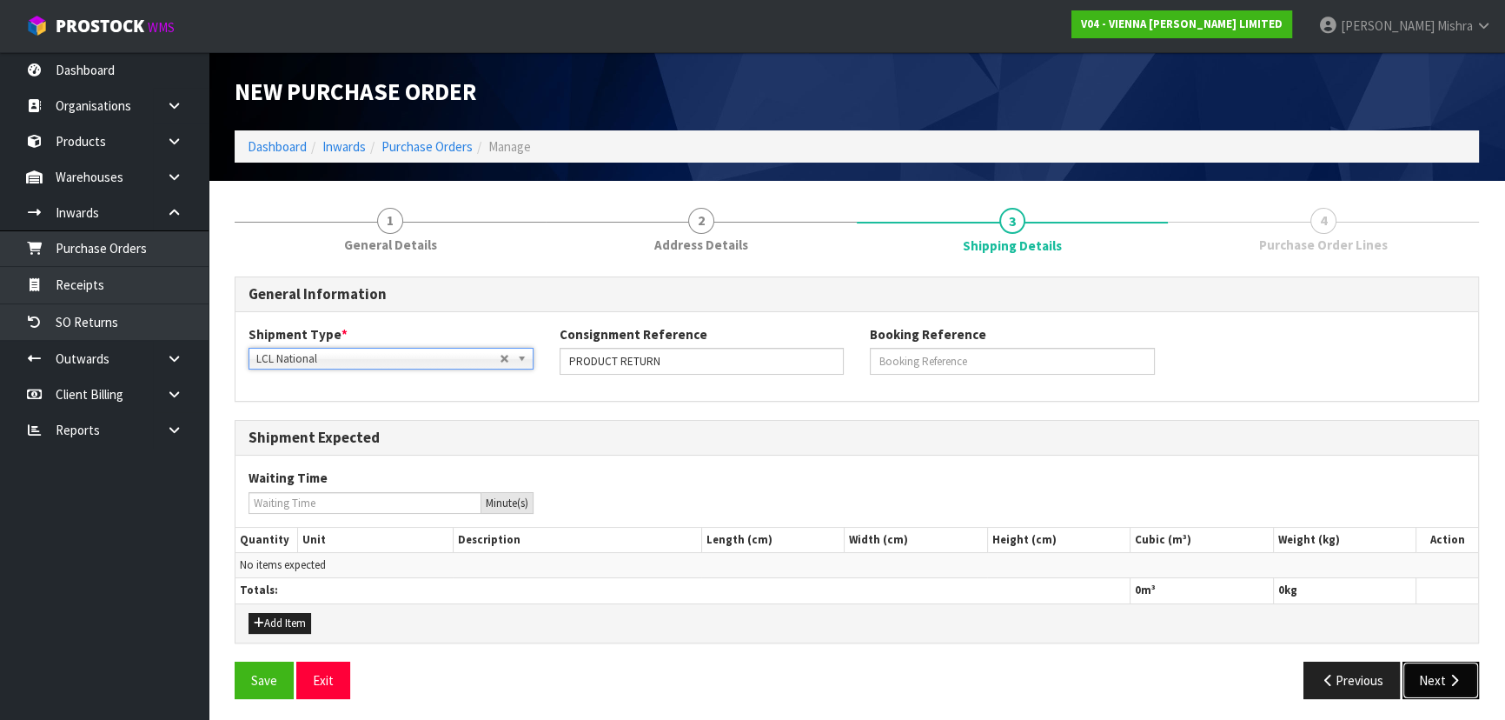
click at [1453, 680] on icon "button" at bounding box center [1454, 680] width 17 height 13
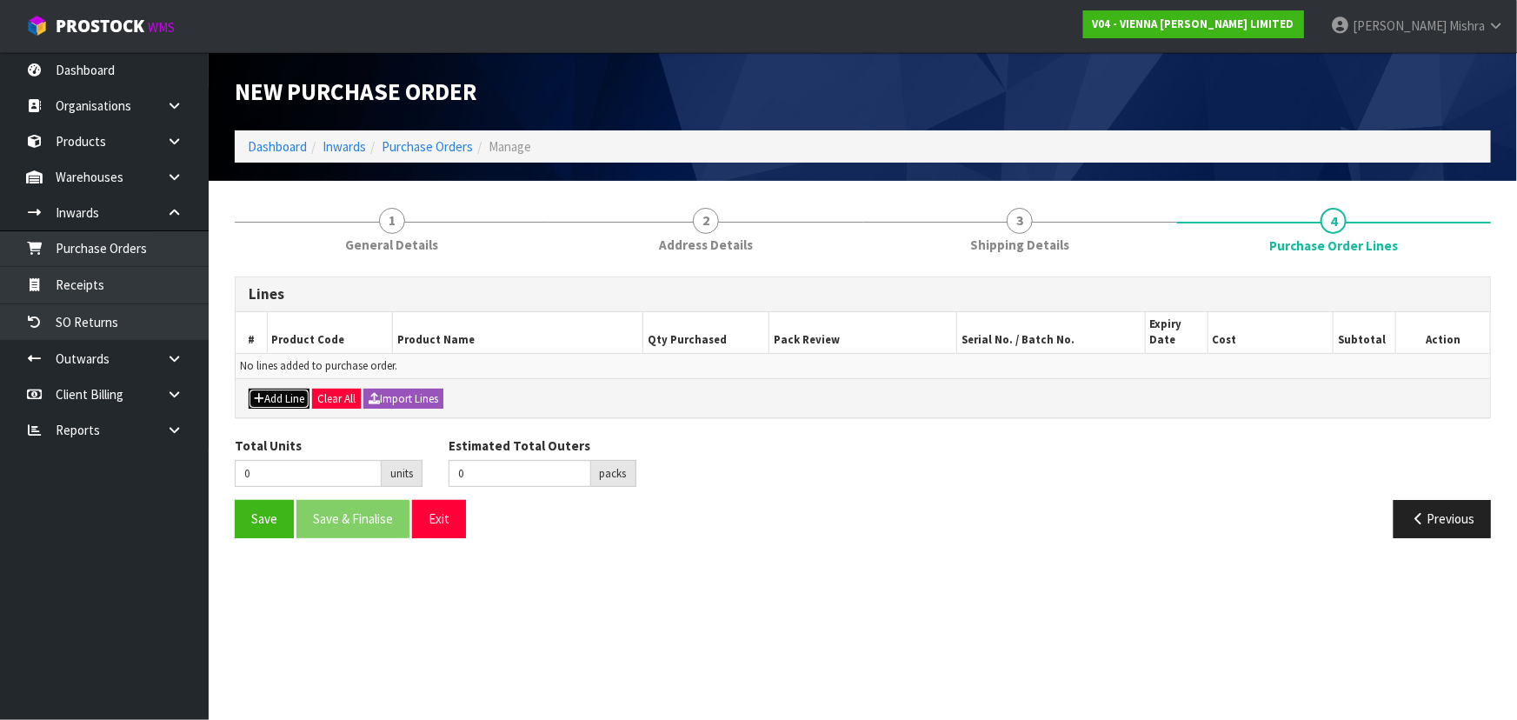
click at [276, 401] on button "Add Line" at bounding box center [279, 399] width 61 height 21
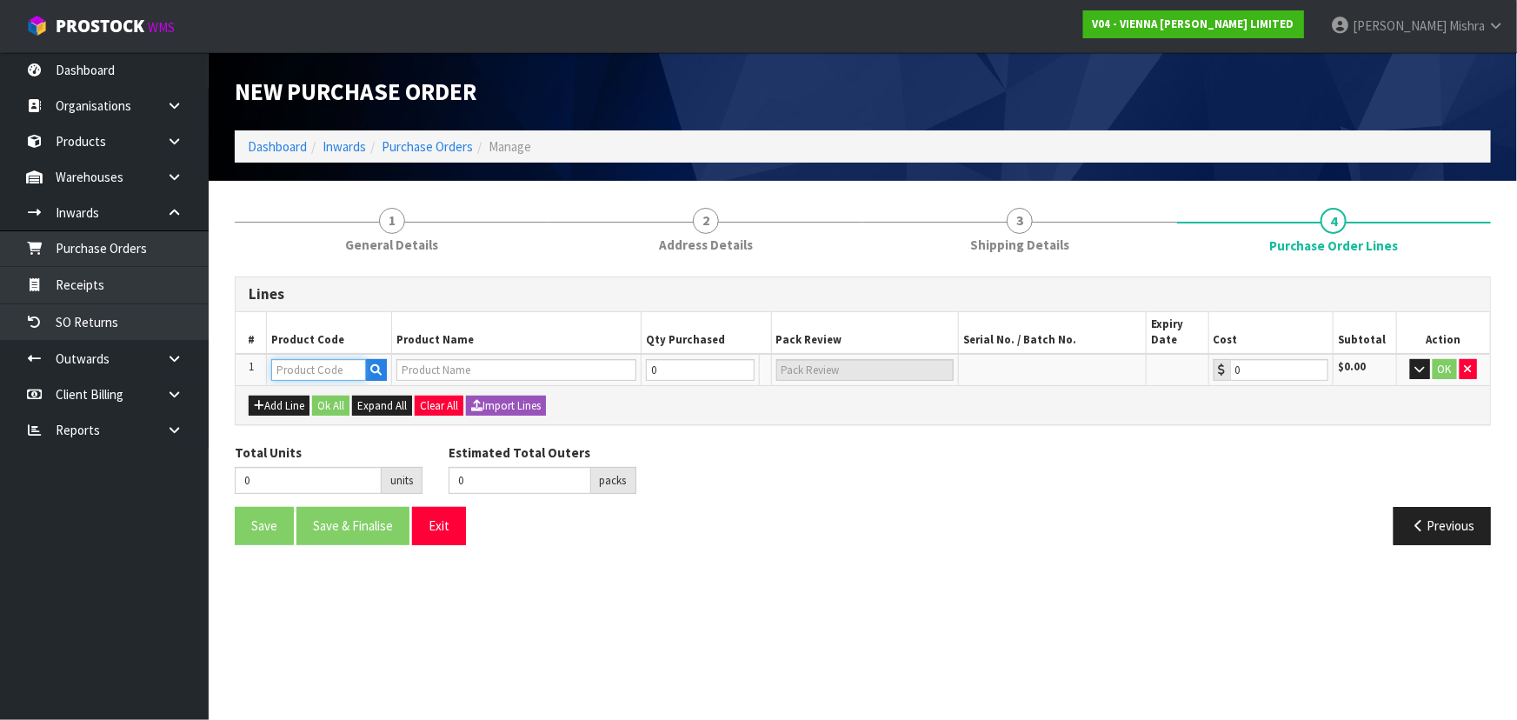
click at [329, 371] on input "text" at bounding box center [318, 370] width 95 height 22
paste input "PC-[GEOGRAPHIC_DATA]-2200"
type input "PC-[GEOGRAPHIC_DATA]-2200"
type input "PETIT CHATEAU LYON 2200X190X15/4"
type input "0.00"
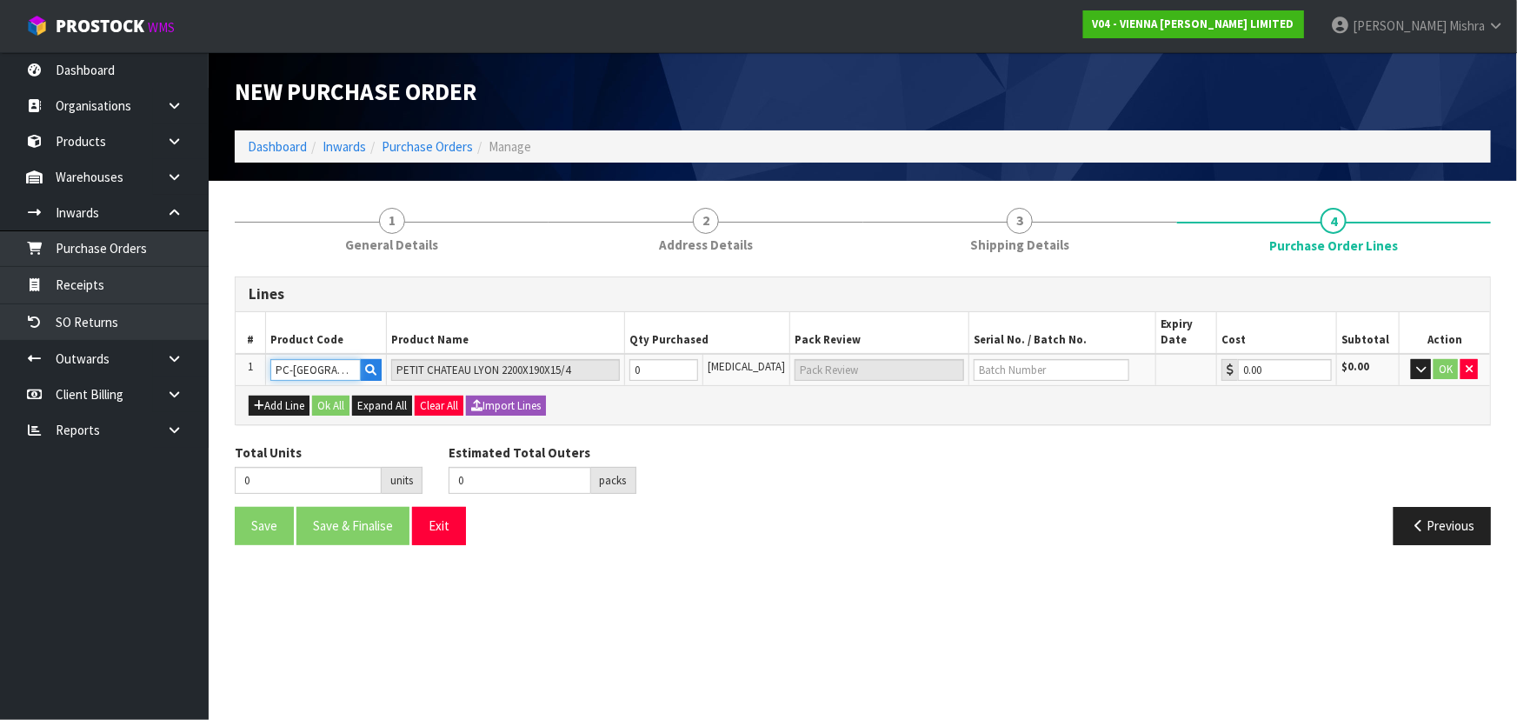
type input "PC-[GEOGRAPHIC_DATA]-2200"
click at [615, 373] on tr "1 PC-[GEOGRAPHIC_DATA]-2200 [GEOGRAPHIC_DATA] LYON 2200X190X15/4 0 [MEDICAL_DAT…" at bounding box center [863, 370] width 1254 height 32
type input "6"
type input "6 [MEDICAL_DATA]"
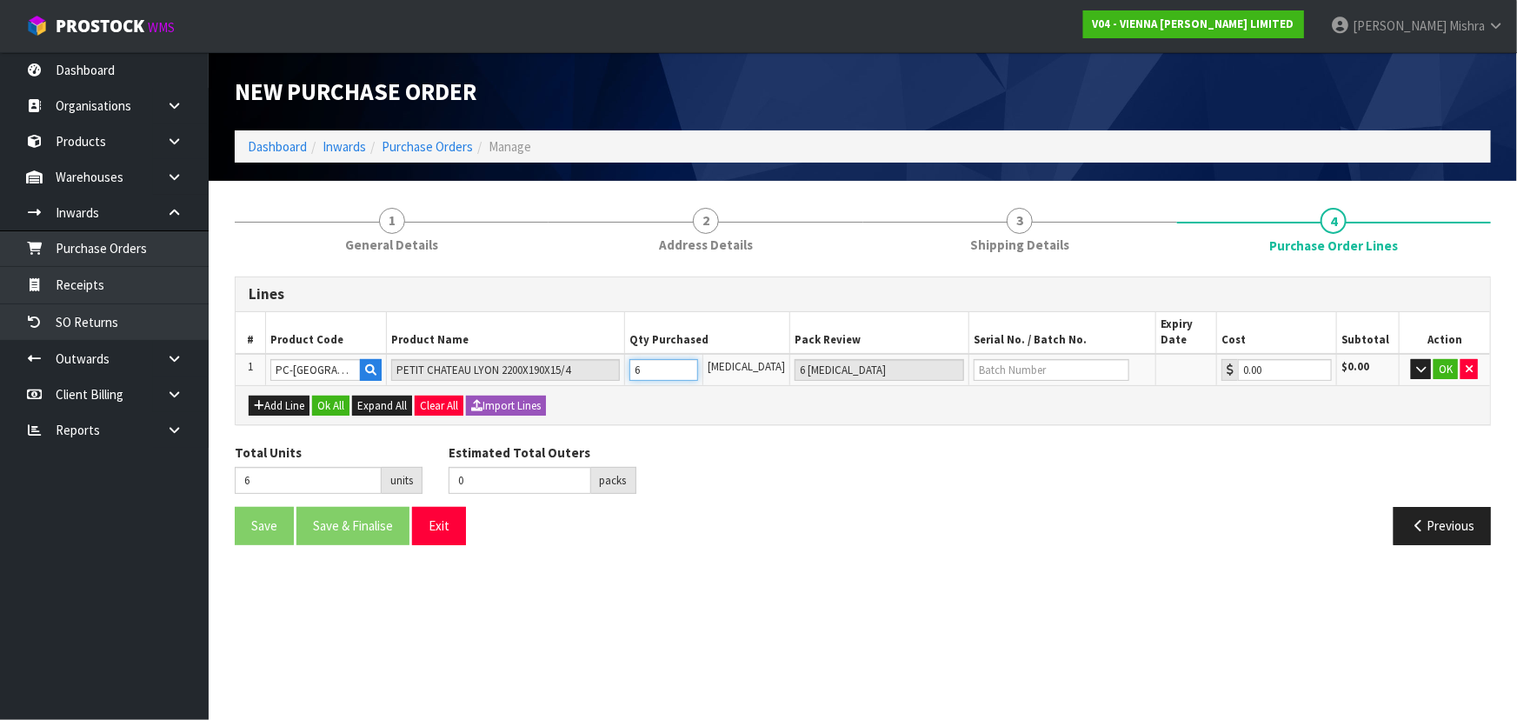
type input "6"
click at [1011, 372] on input "text" at bounding box center [1051, 370] width 156 height 22
paste input "KSUR1427-5 KAVITA"
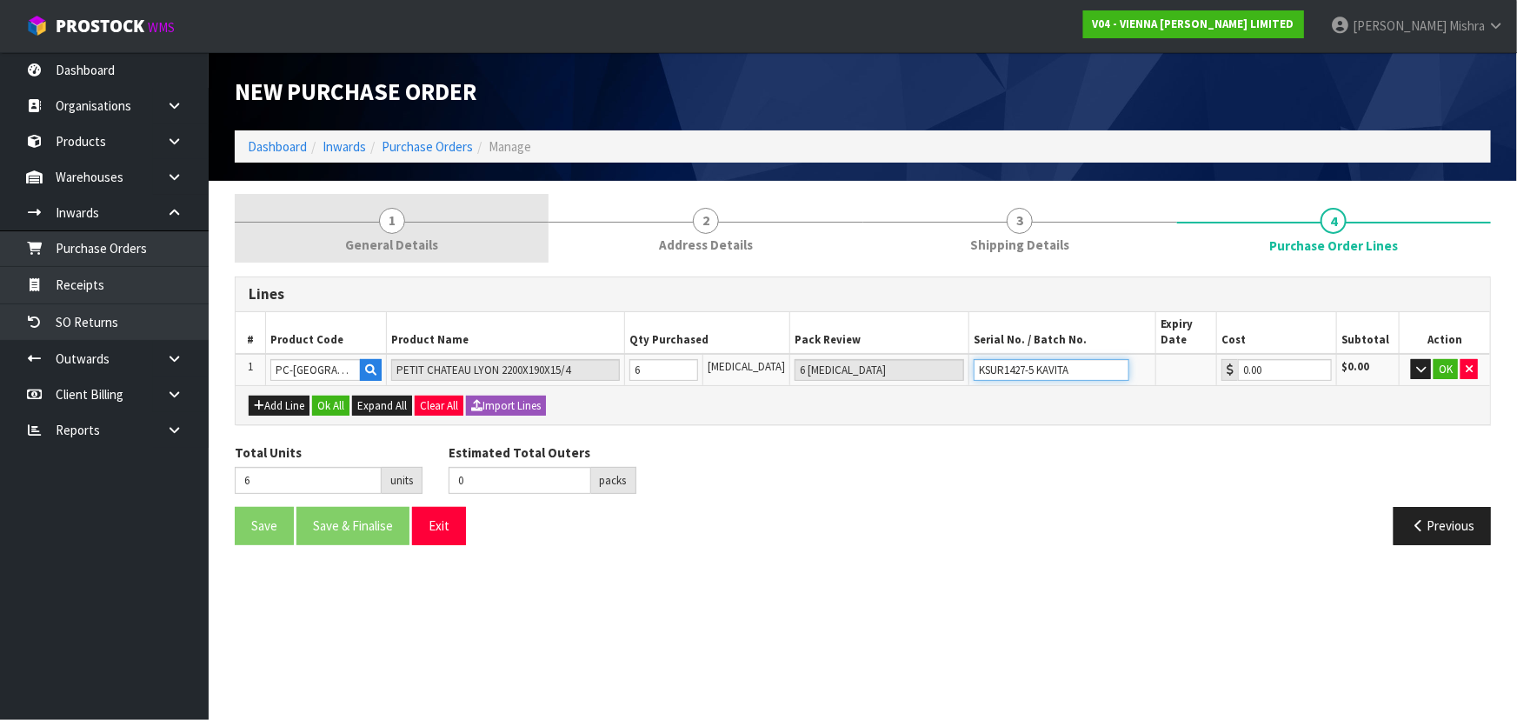
type input "KSUR1427-5 KAVITA"
click at [419, 219] on link "1 General Details" at bounding box center [392, 228] width 314 height 69
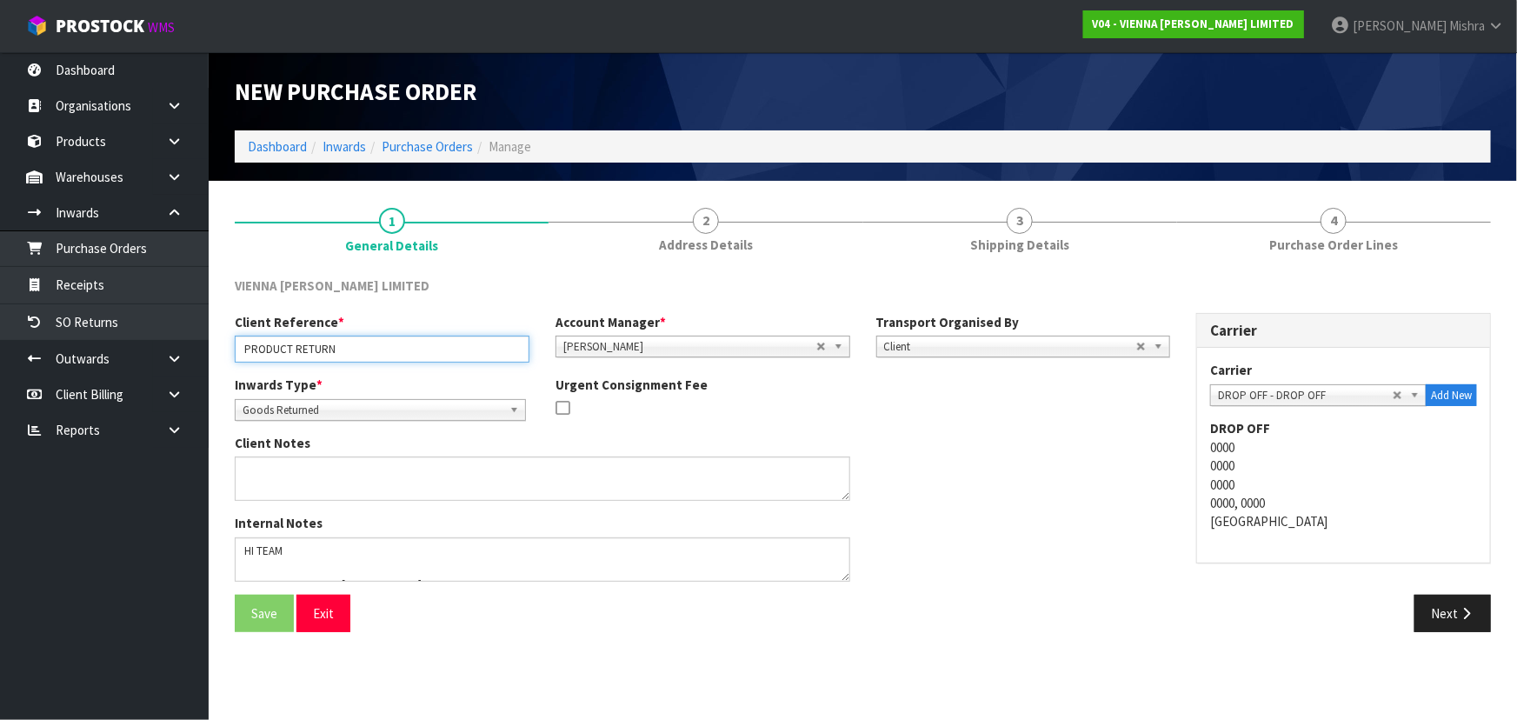
click at [377, 353] on input "PRODUCT RETURN" at bounding box center [382, 349] width 295 height 27
paste input "KSUR1427-5 KAVITA"
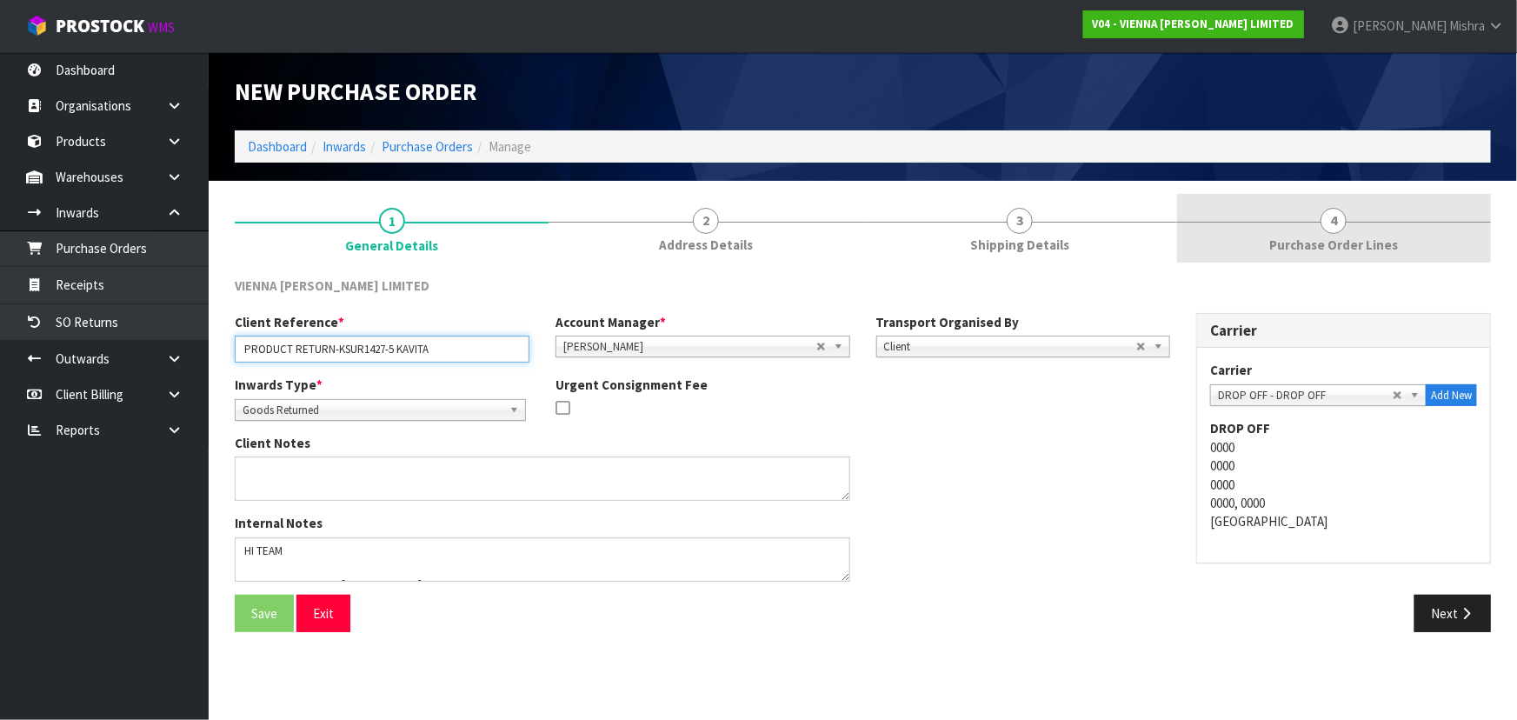
type input "PRODUCT RETURN-KSUR1427-5 KAVITA"
click at [1392, 204] on link "4 Purchase Order Lines" at bounding box center [1334, 228] width 314 height 69
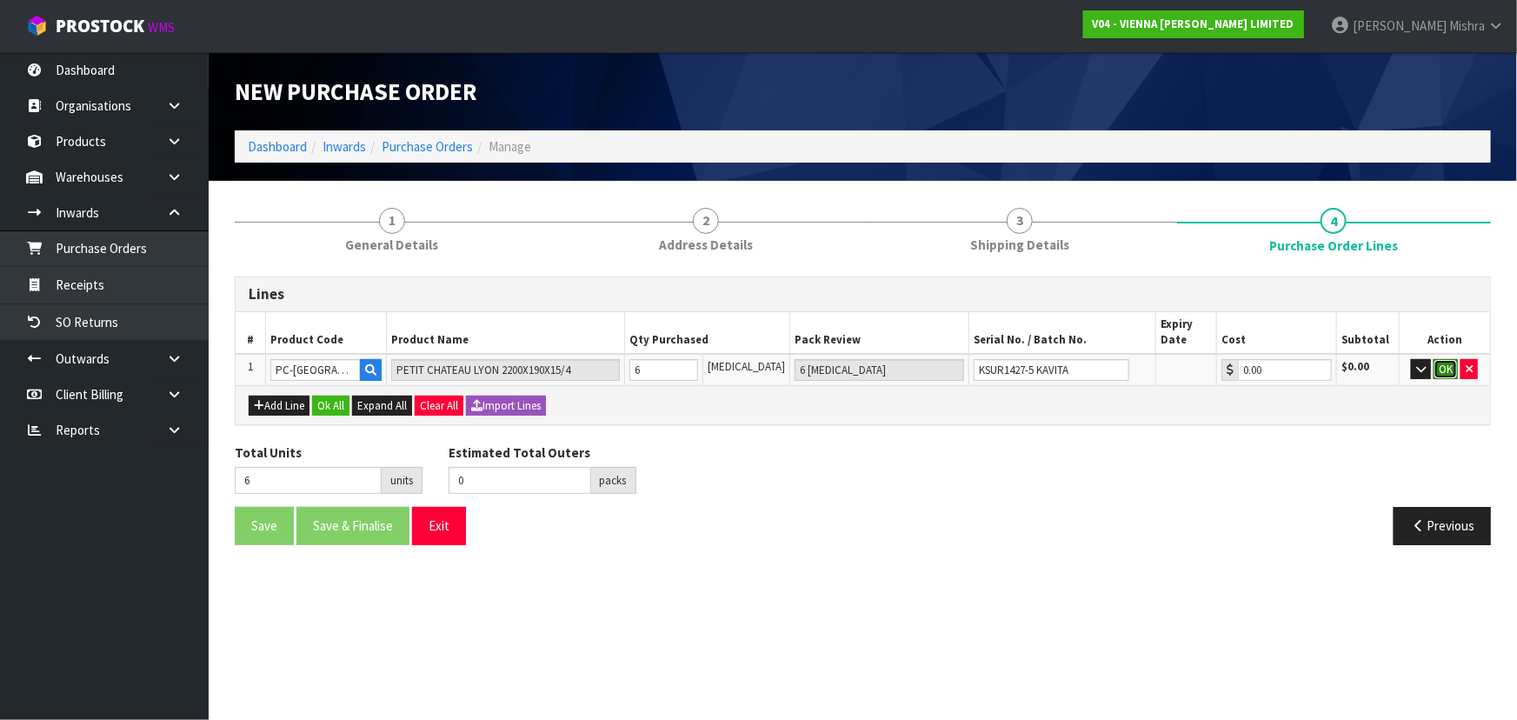
click at [1444, 375] on button "OK" at bounding box center [1445, 369] width 24 height 21
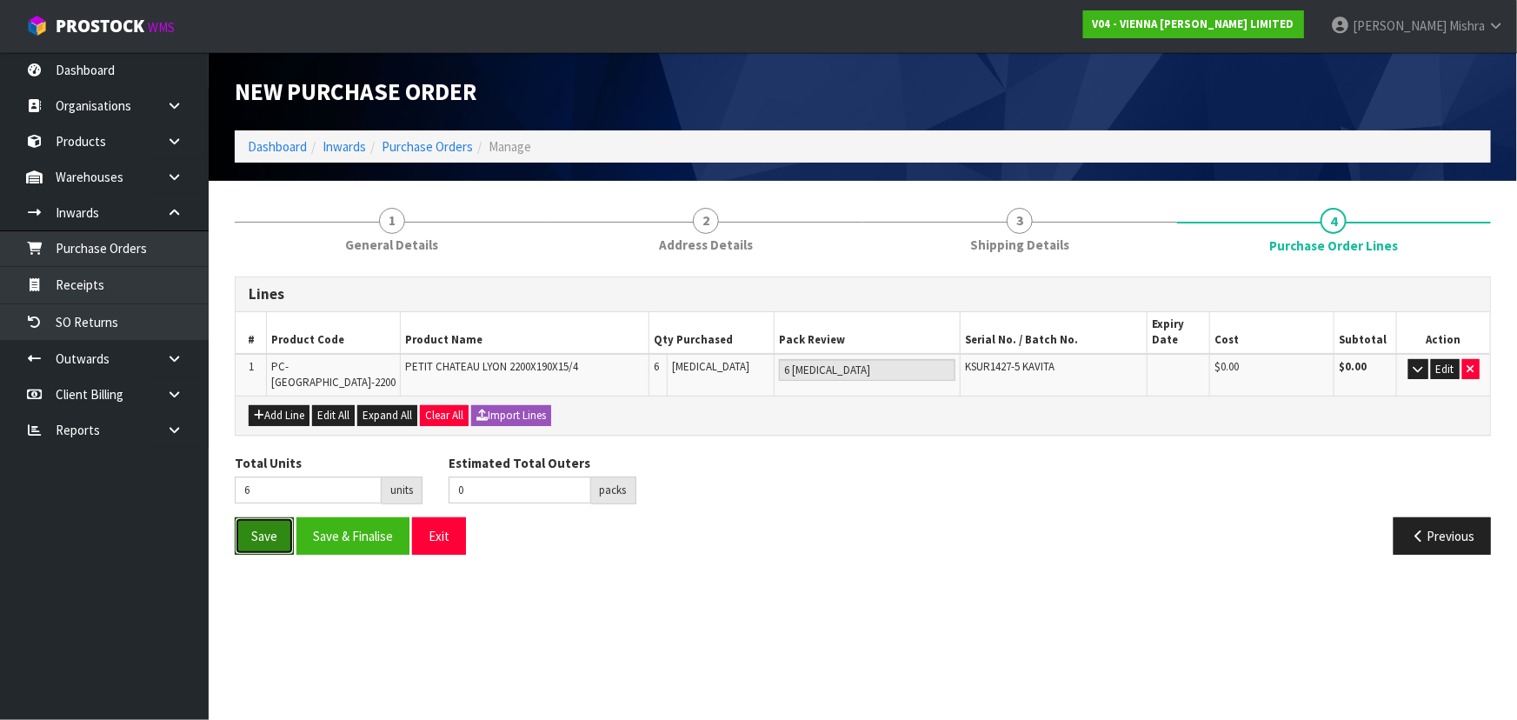
drag, startPoint x: 269, startPoint y: 520, endPoint x: 262, endPoint y: 486, distance: 34.6
click at [269, 520] on button "Save" at bounding box center [264, 535] width 59 height 37
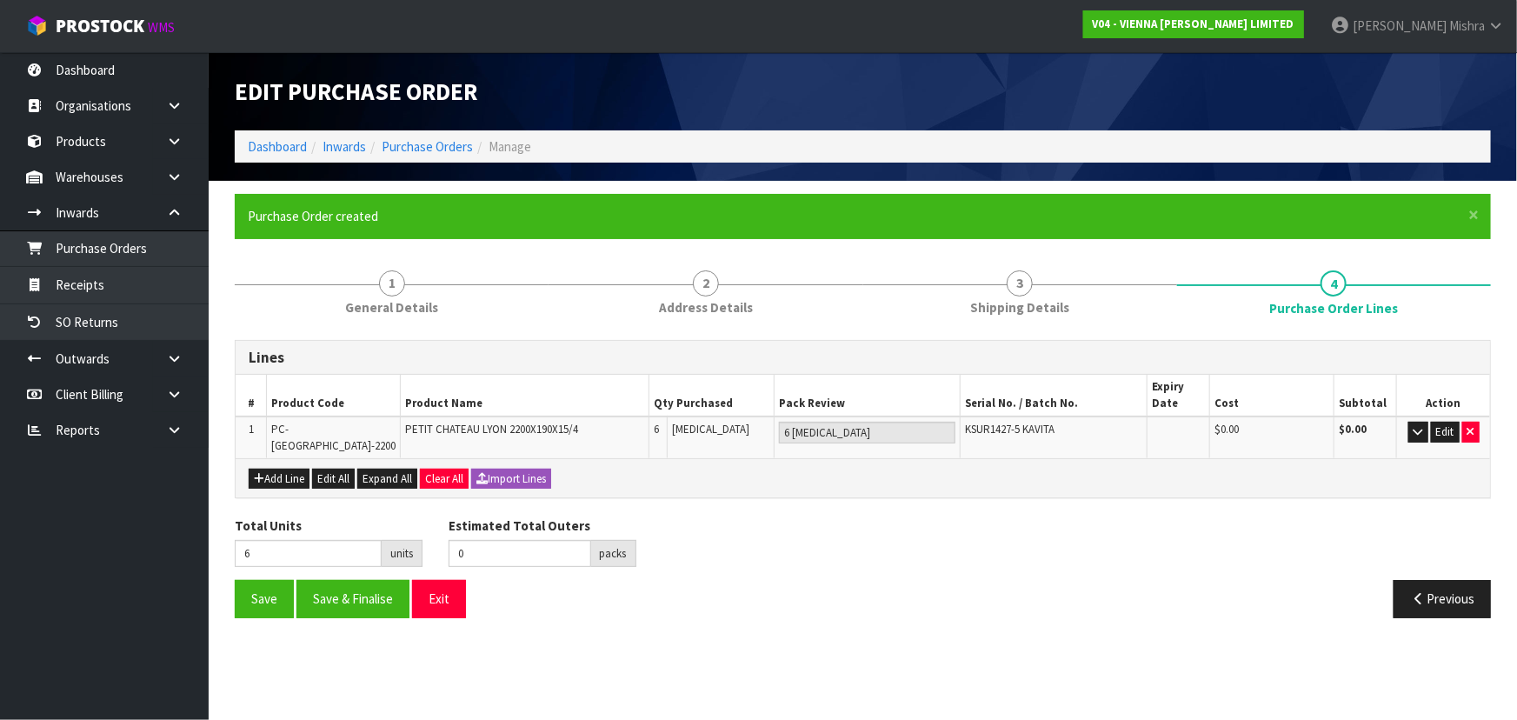
type input "0"
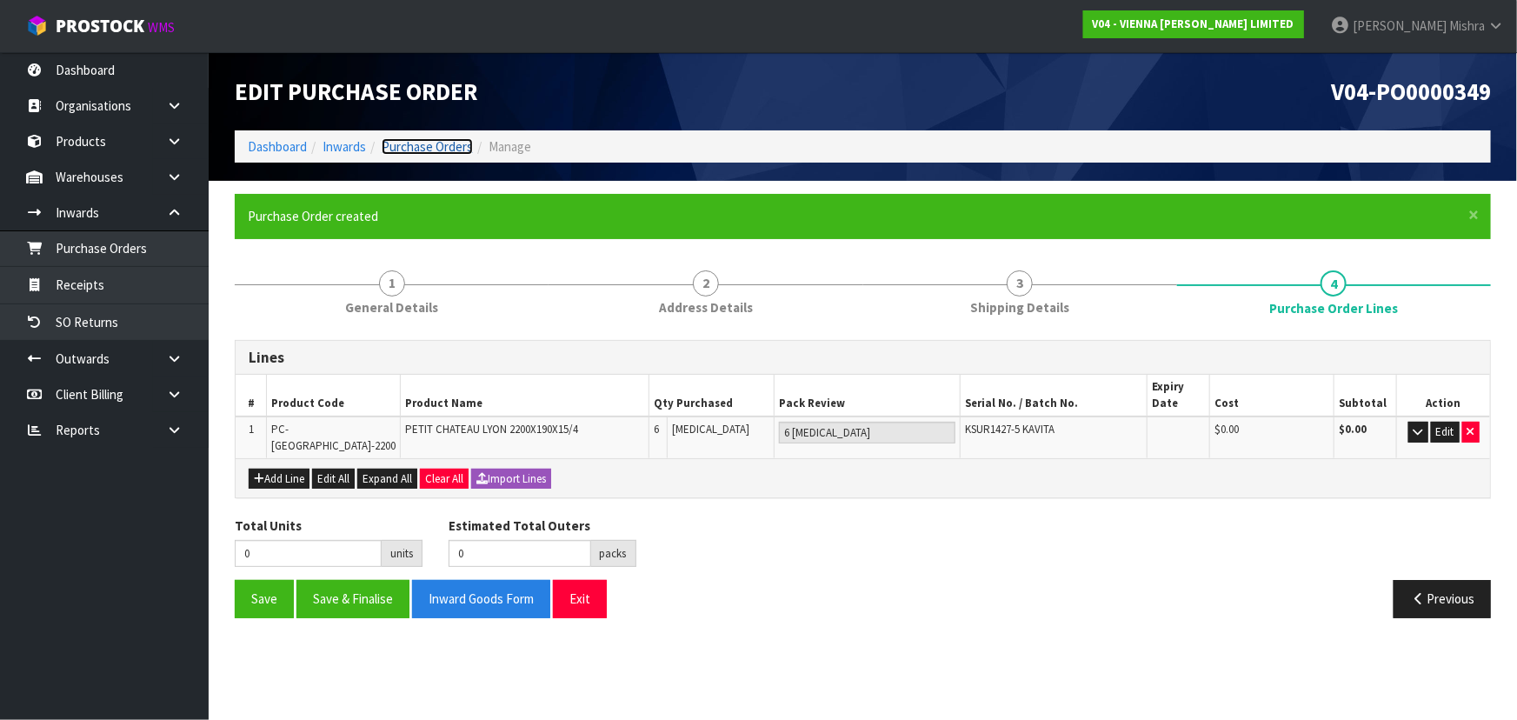
click at [432, 143] on link "Purchase Orders" at bounding box center [427, 146] width 91 height 17
